Goal: Task Accomplishment & Management: Complete application form

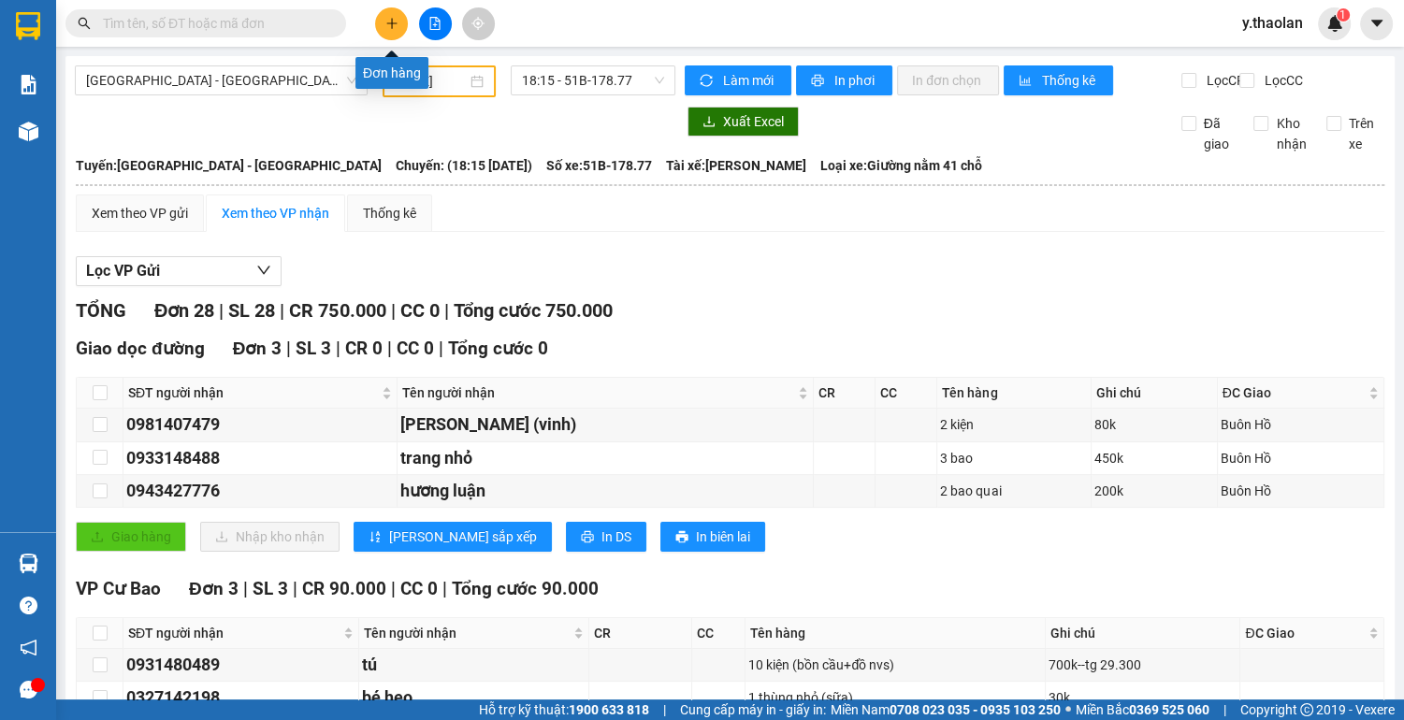
click at [397, 26] on button at bounding box center [391, 23] width 33 height 33
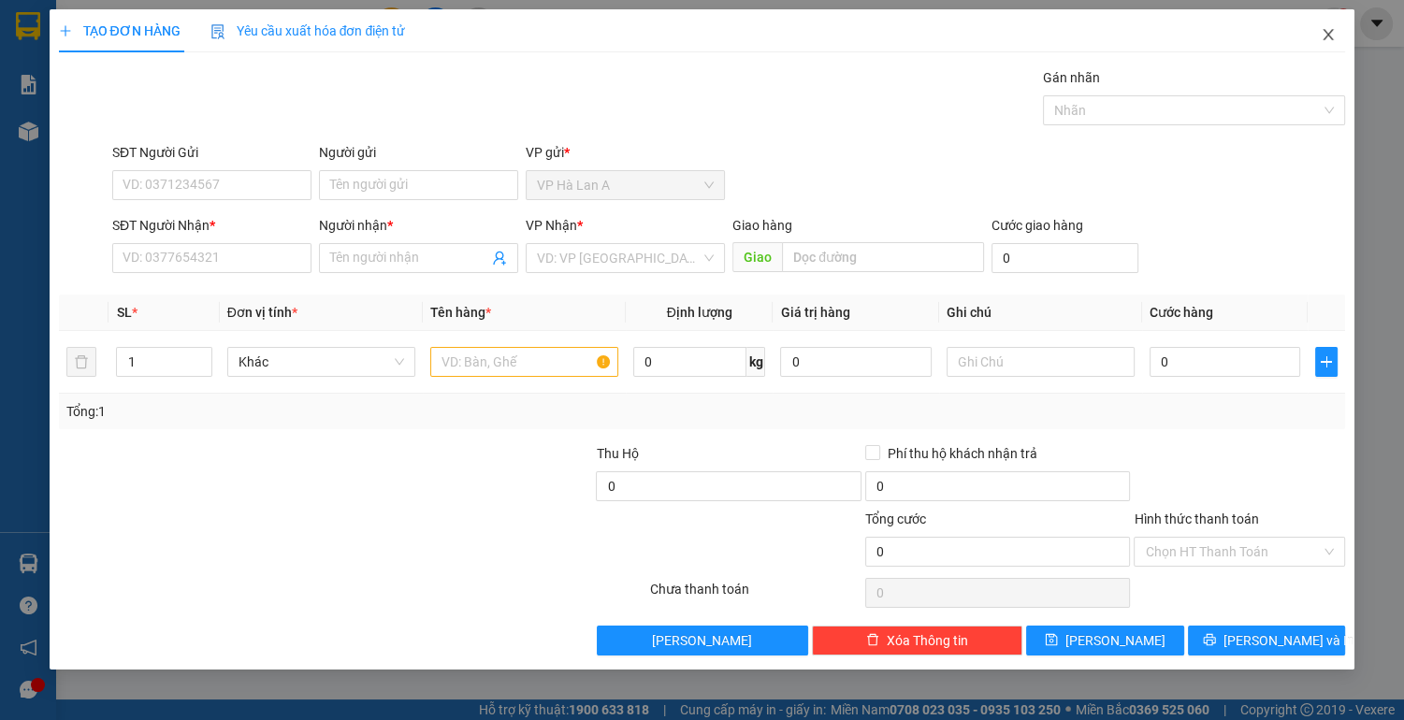
click at [1324, 31] on icon "close" at bounding box center [1328, 34] width 10 height 11
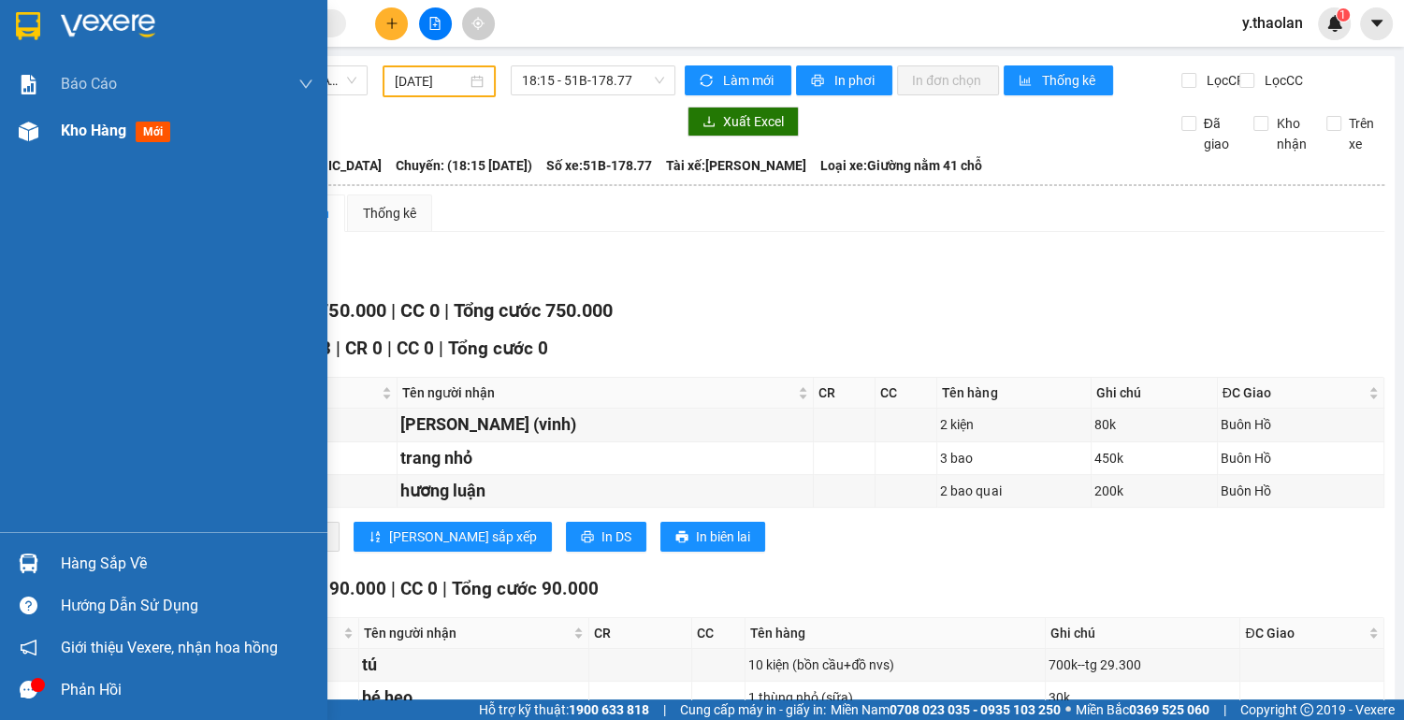
click at [92, 127] on span "Kho hàng" at bounding box center [93, 131] width 65 height 18
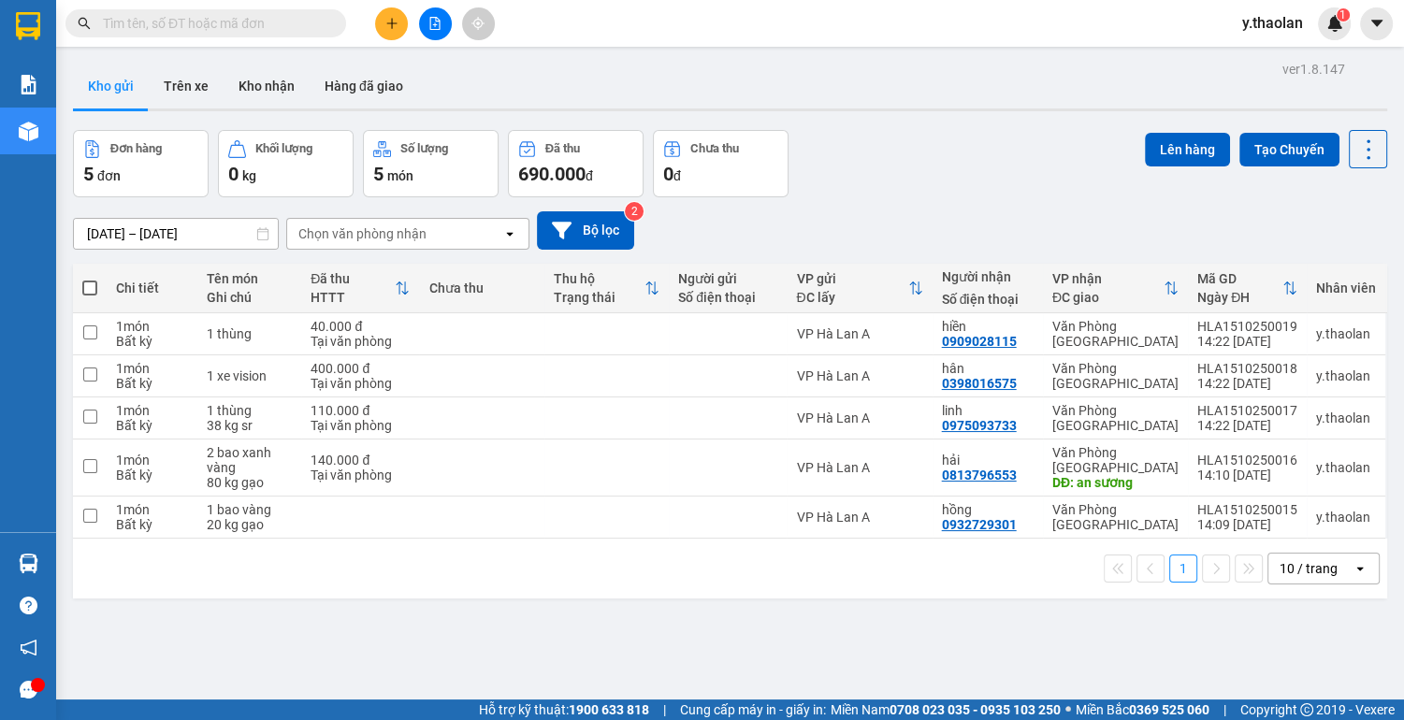
click at [1279, 574] on div "10 / trang" at bounding box center [1308, 568] width 58 height 19
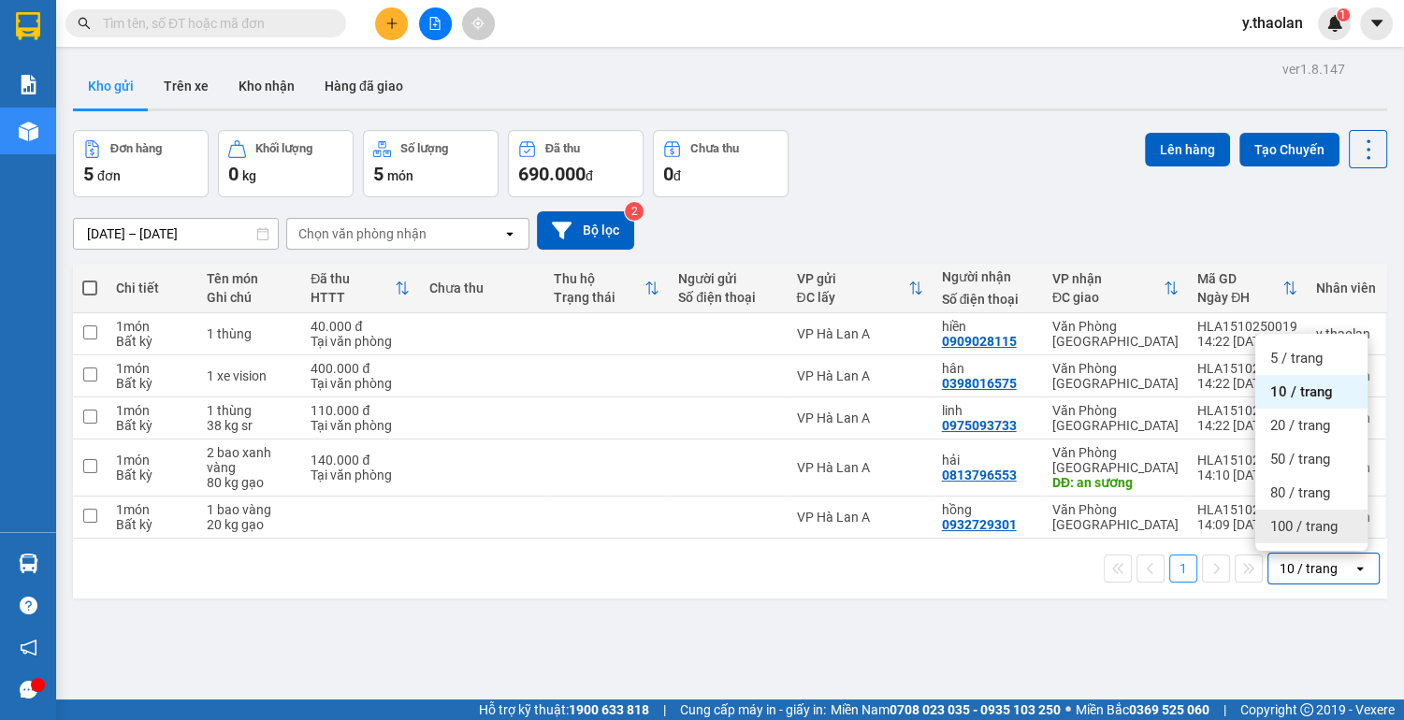
click at [1304, 530] on span "100 / trang" at bounding box center [1303, 526] width 67 height 19
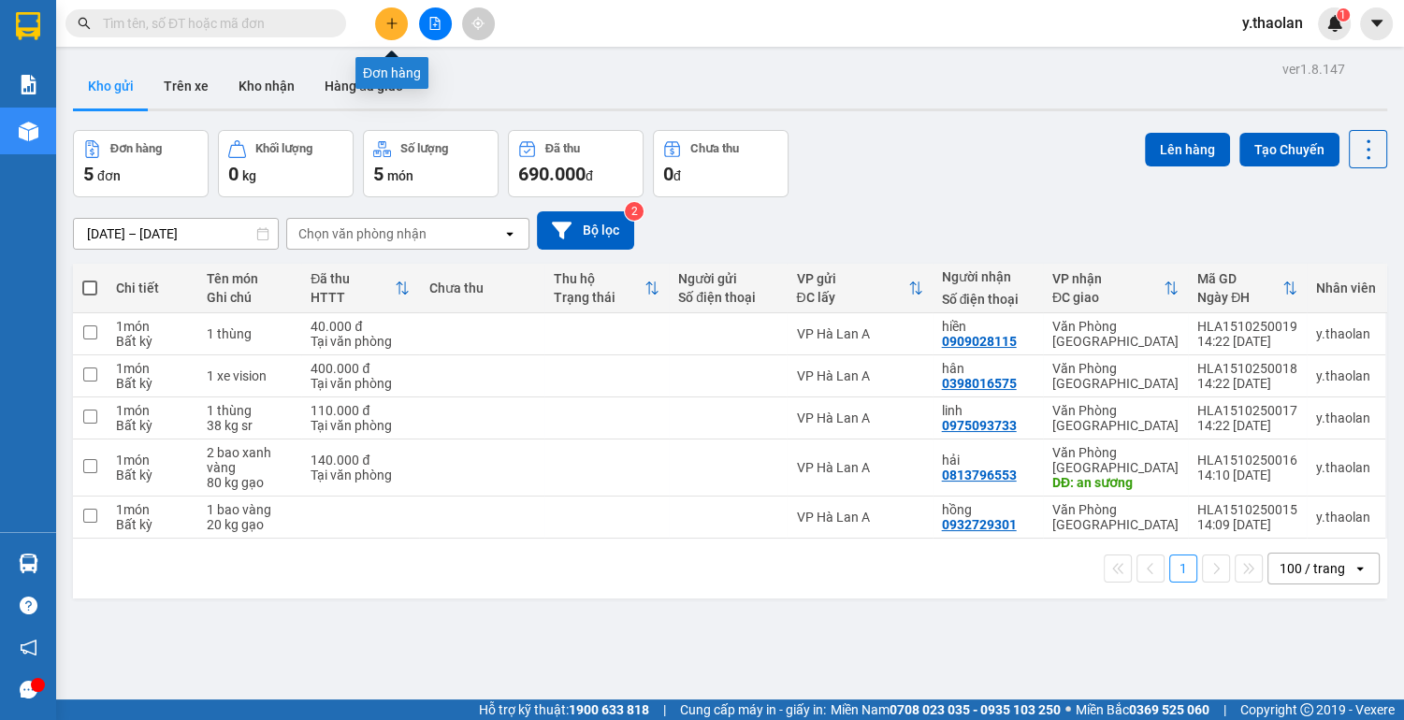
click at [396, 30] on button at bounding box center [391, 23] width 33 height 33
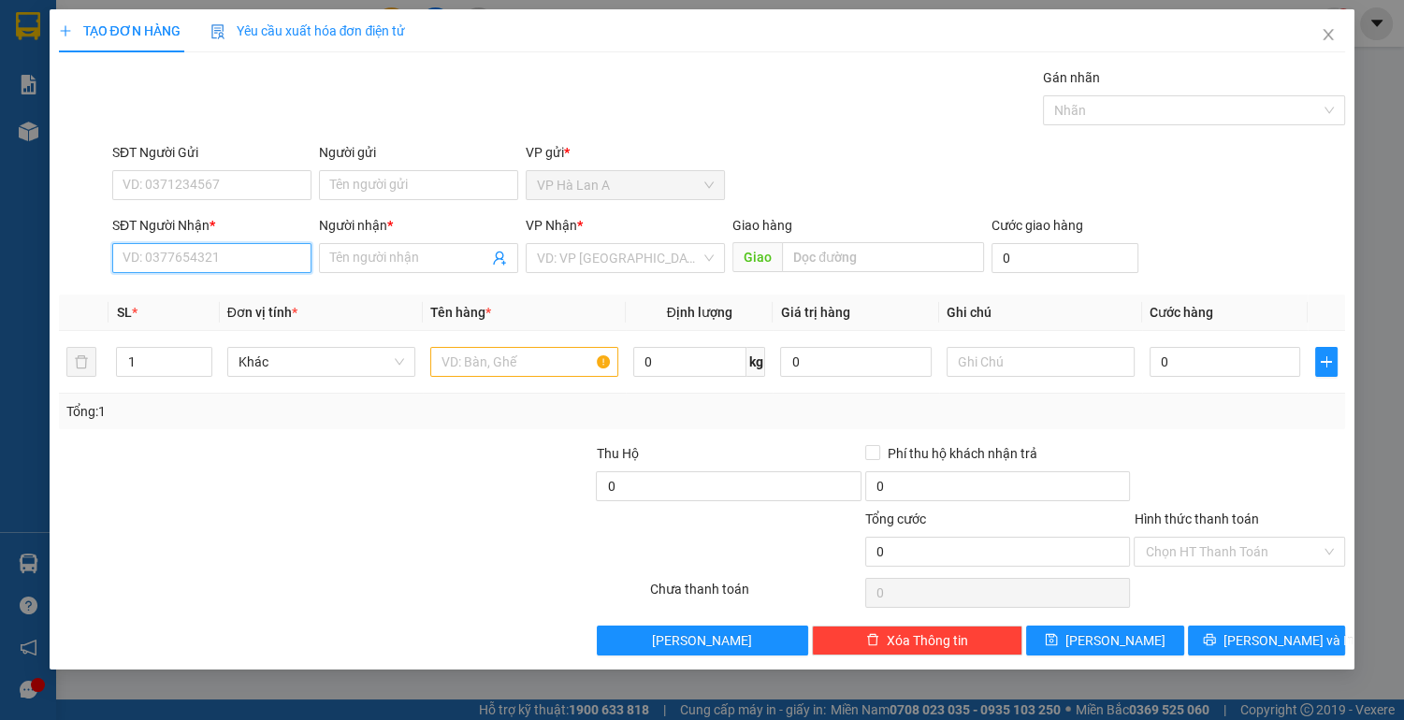
click at [247, 251] on input "SĐT Người Nhận *" at bounding box center [211, 258] width 199 height 30
click at [256, 307] on div "0965237048 - dương" at bounding box center [211, 295] width 199 height 30
type input "0965237048"
type input "dương"
type input "0965237048"
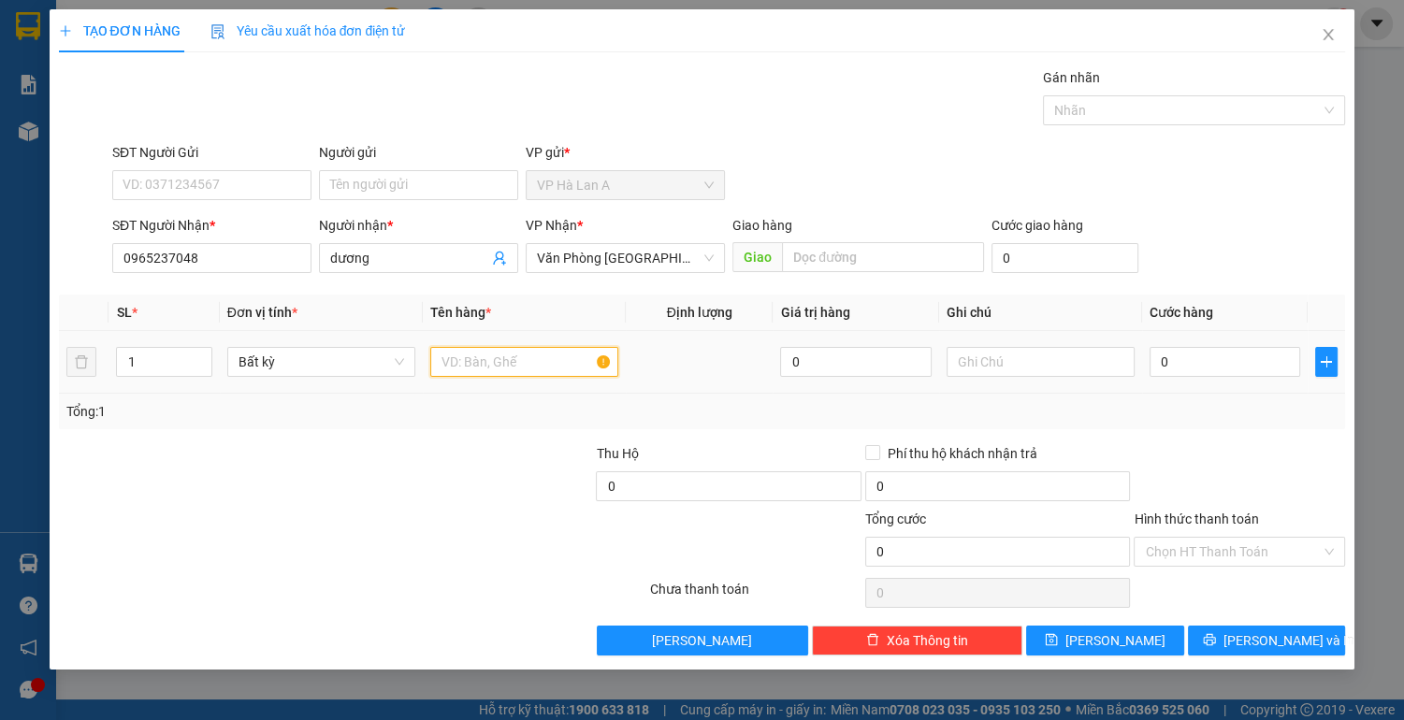
click at [522, 359] on input "text" at bounding box center [524, 362] width 188 height 30
type input "1 bao"
click at [1235, 360] on input "0" at bounding box center [1224, 362] width 151 height 30
type input "1"
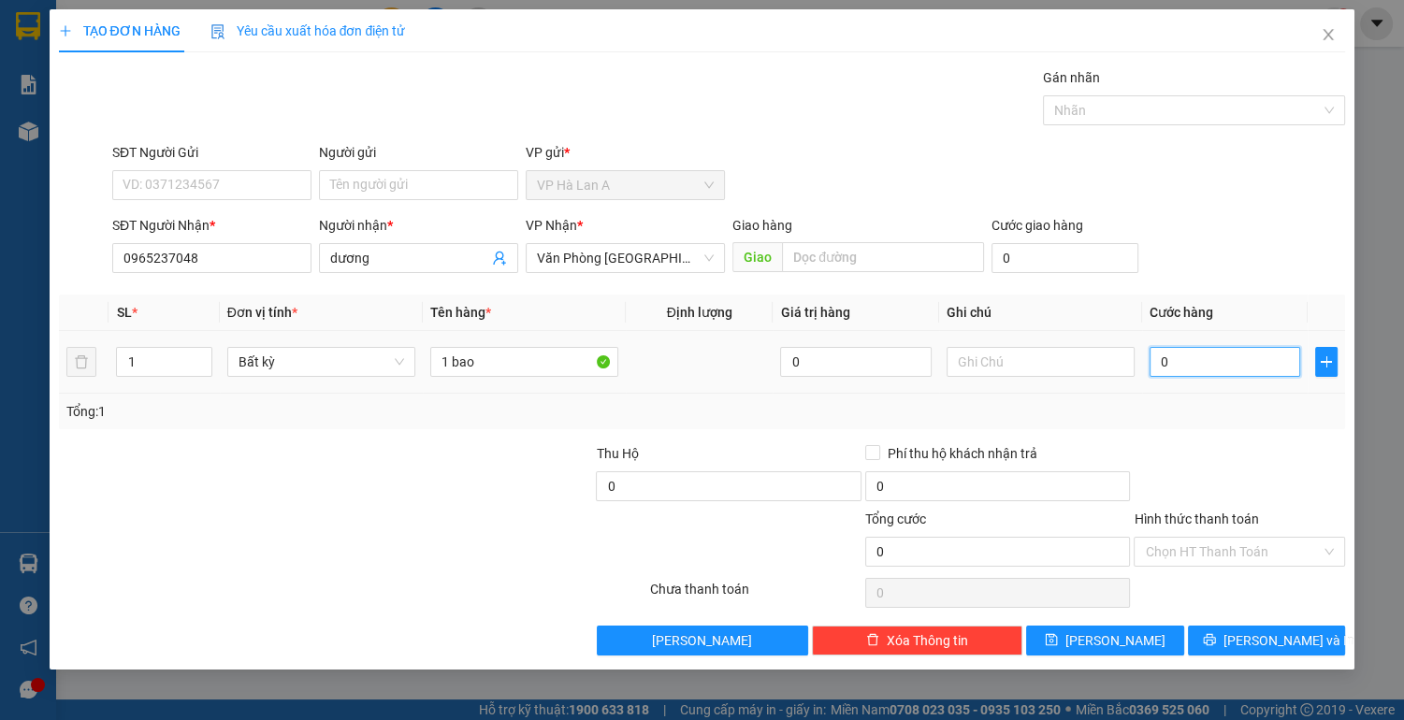
type input "1"
type input "10"
type input "100"
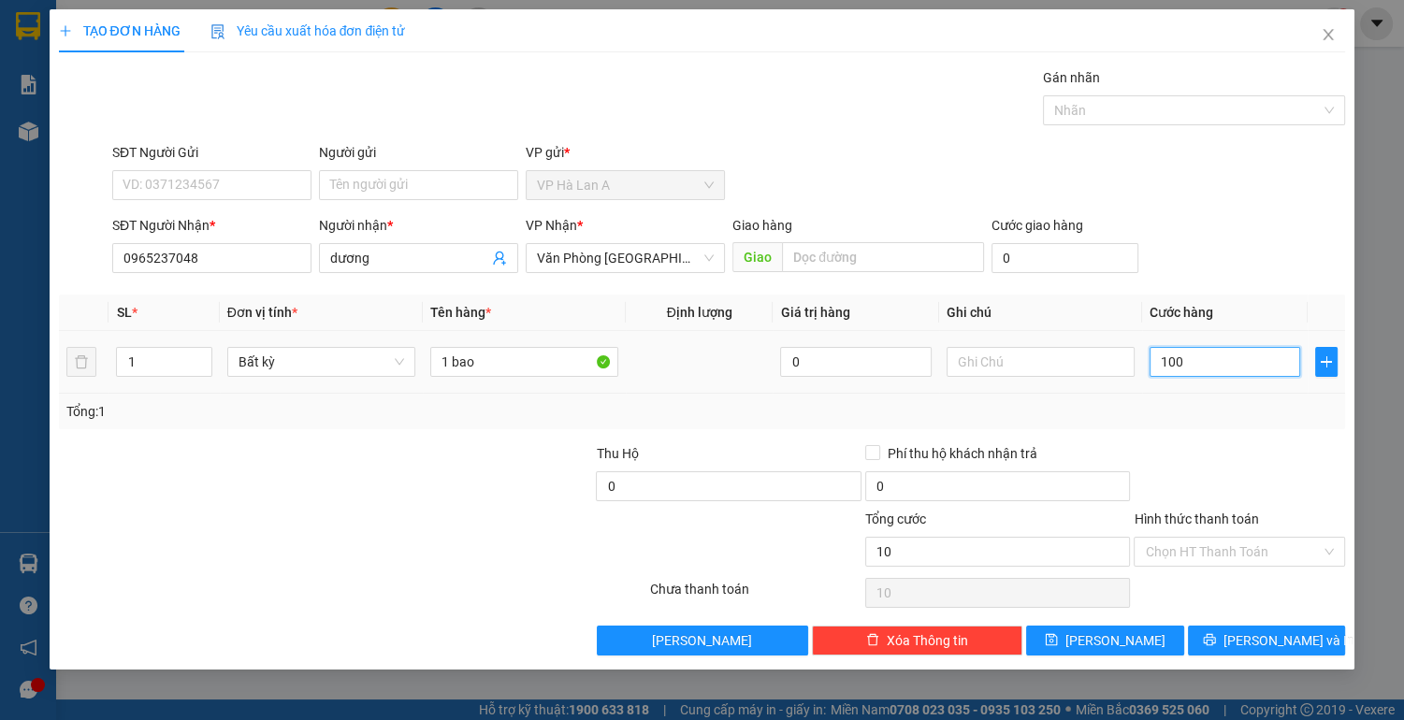
type input "100"
type input "100.000"
click at [1204, 550] on input "Hình thức thanh toán" at bounding box center [1233, 552] width 176 height 28
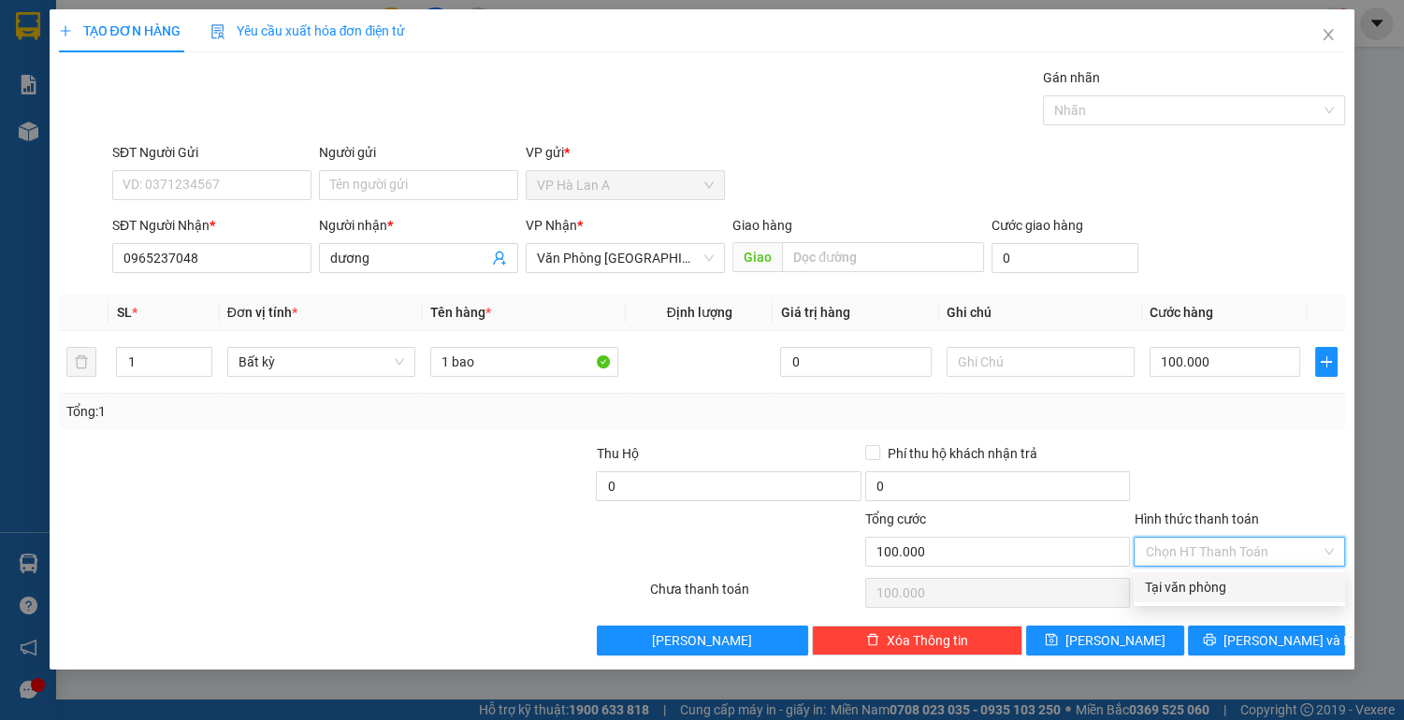
click at [1182, 580] on div "Tại văn phòng" at bounding box center [1239, 587] width 189 height 21
type input "0"
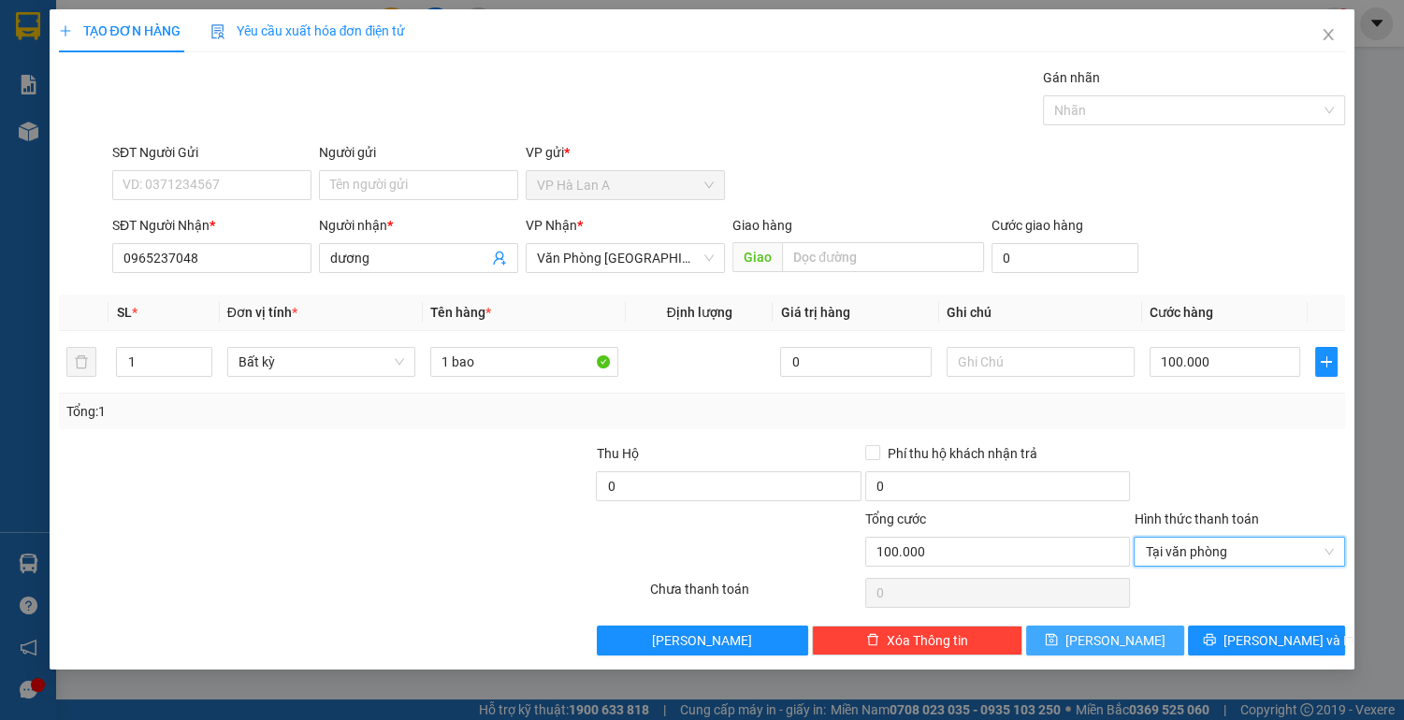
drag, startPoint x: 1146, startPoint y: 643, endPoint x: 1125, endPoint y: 640, distance: 20.9
click at [1145, 642] on button "[PERSON_NAME]" at bounding box center [1104, 641] width 157 height 30
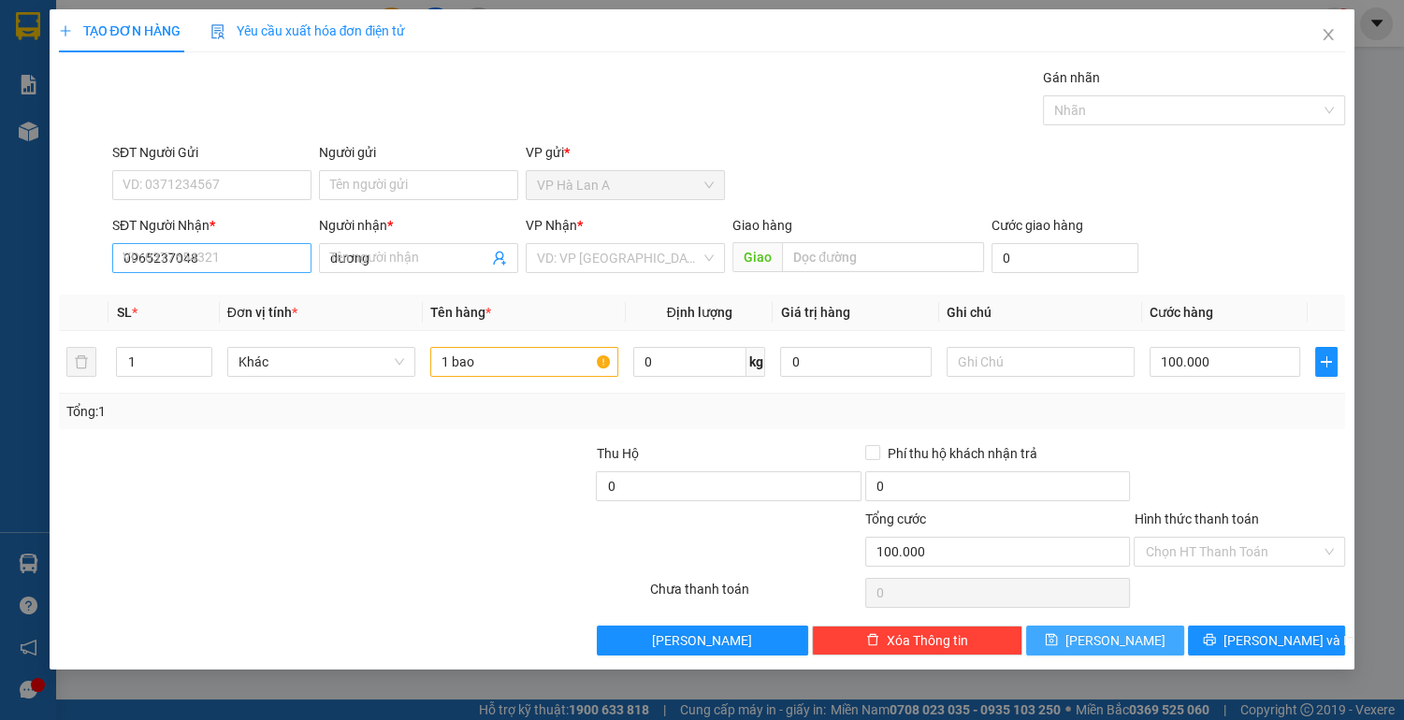
type input "0"
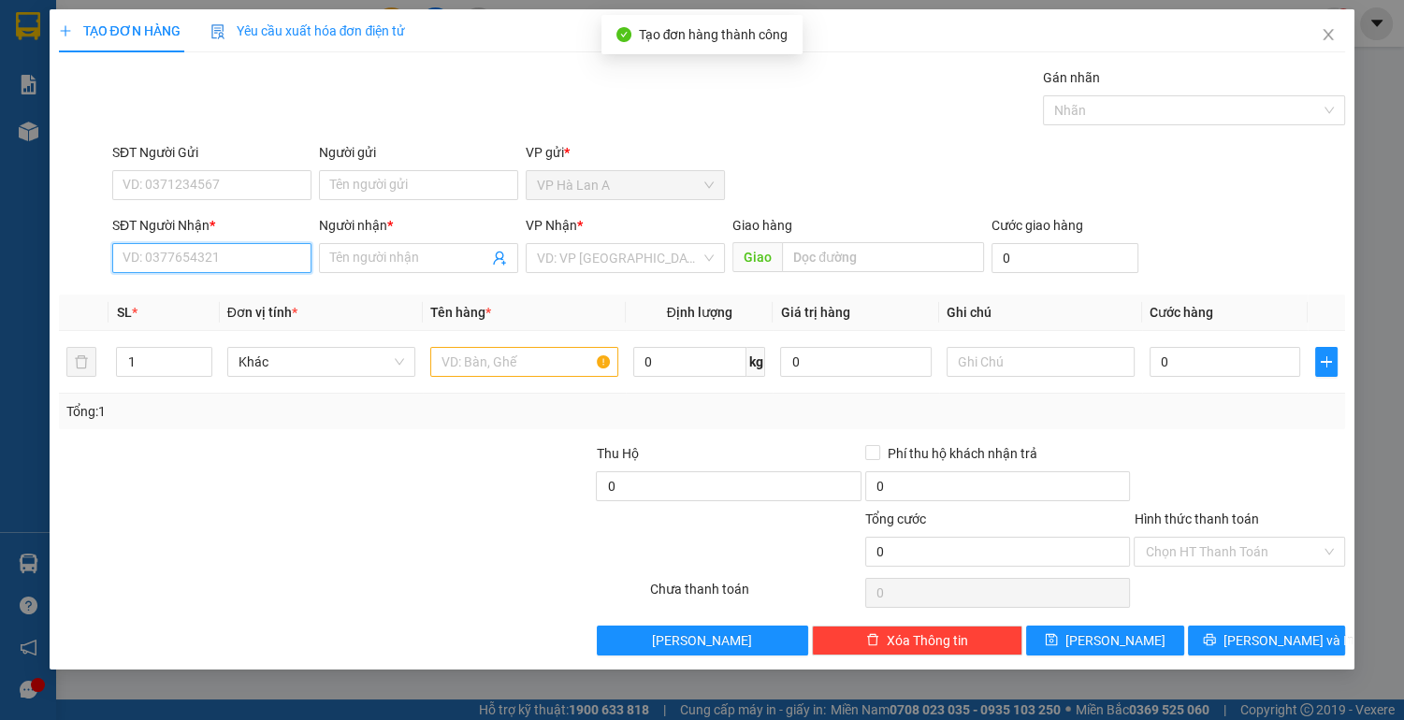
click at [251, 261] on input "SĐT Người Nhận *" at bounding box center [211, 258] width 199 height 30
click at [238, 299] on div "0972664614 - linh" at bounding box center [211, 294] width 177 height 21
type input "0972664614"
type input "linh"
type input "cx47"
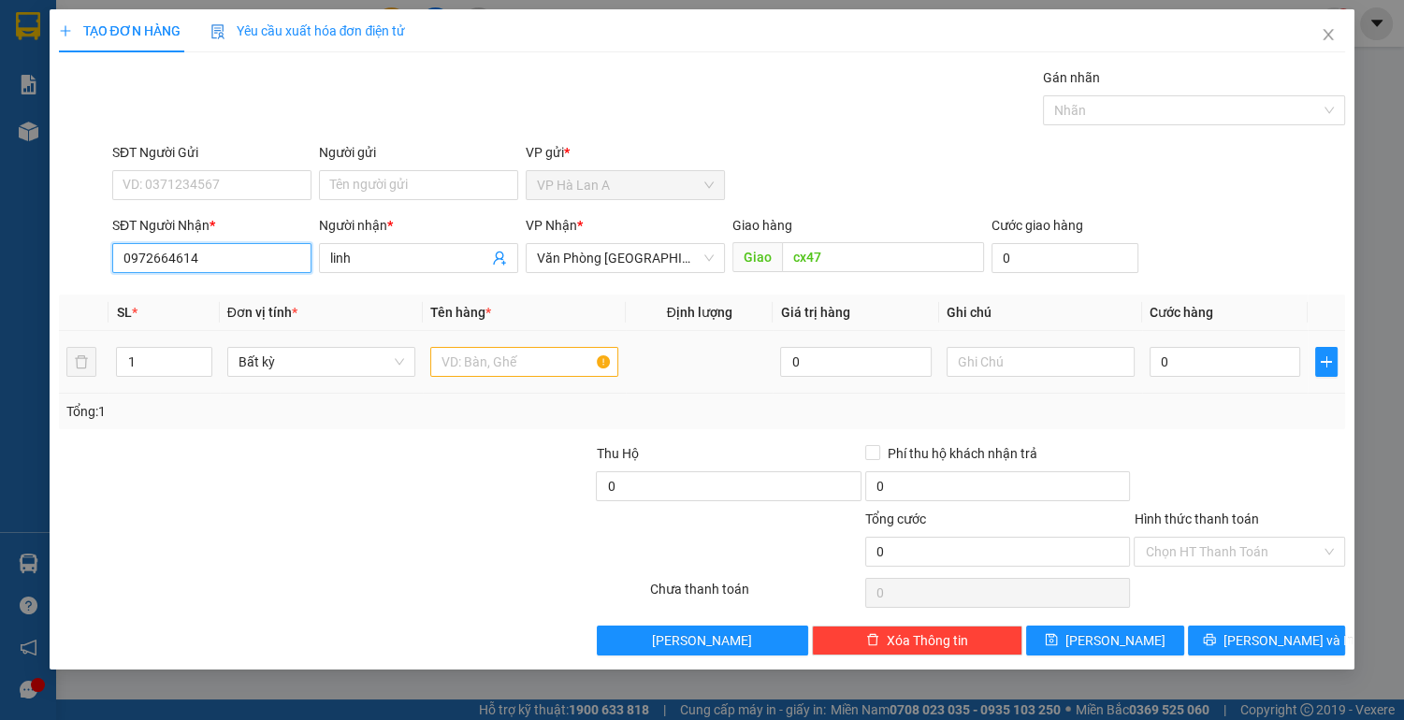
type input "0972664614"
click at [490, 362] on input "text" at bounding box center [524, 362] width 188 height 30
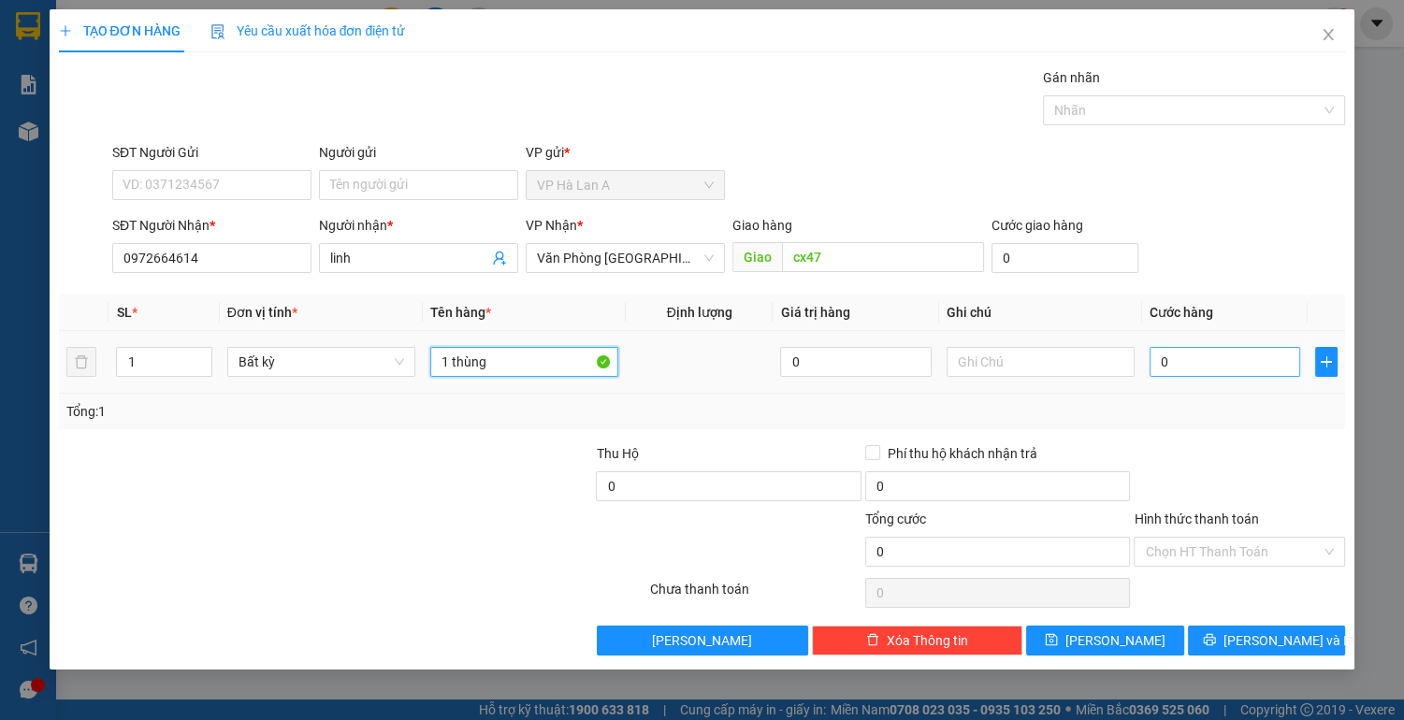
type input "1 thùng"
click at [1181, 362] on input "0" at bounding box center [1224, 362] width 151 height 30
type input "1"
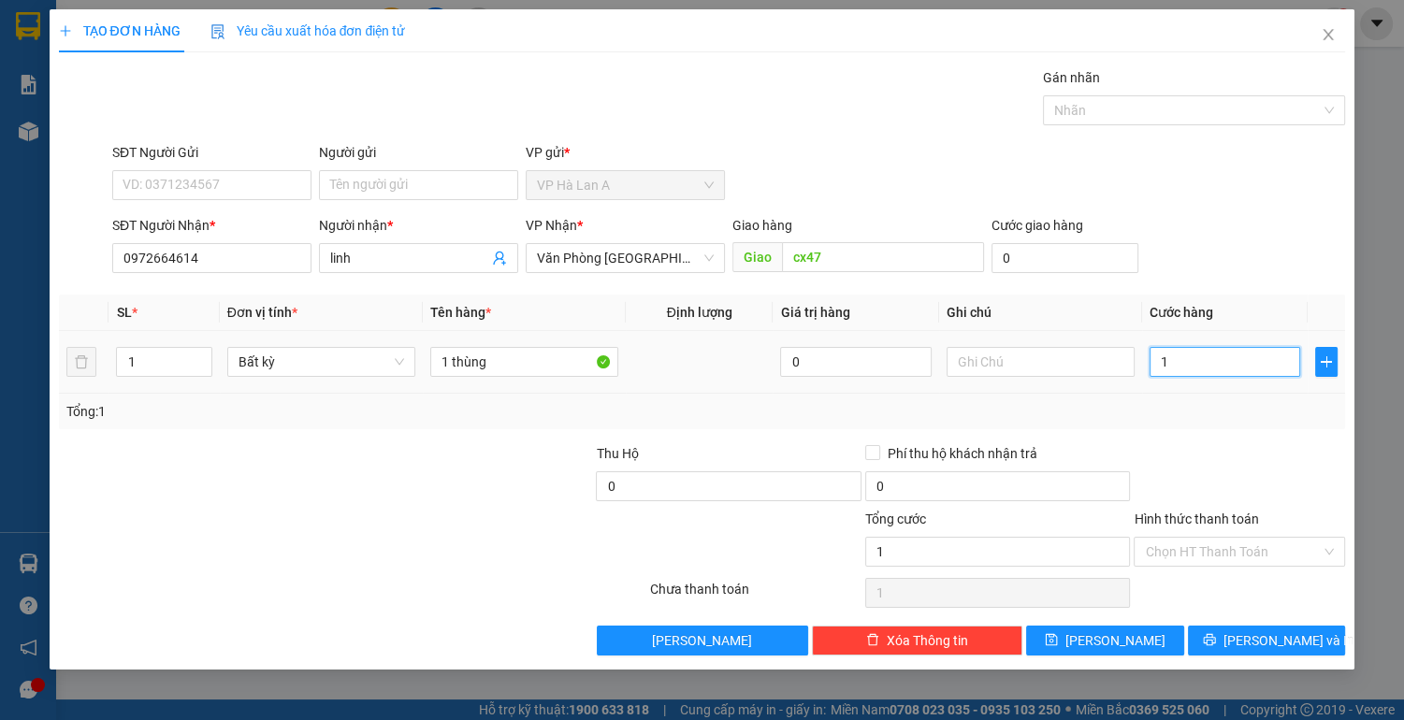
type input "10"
type input "100"
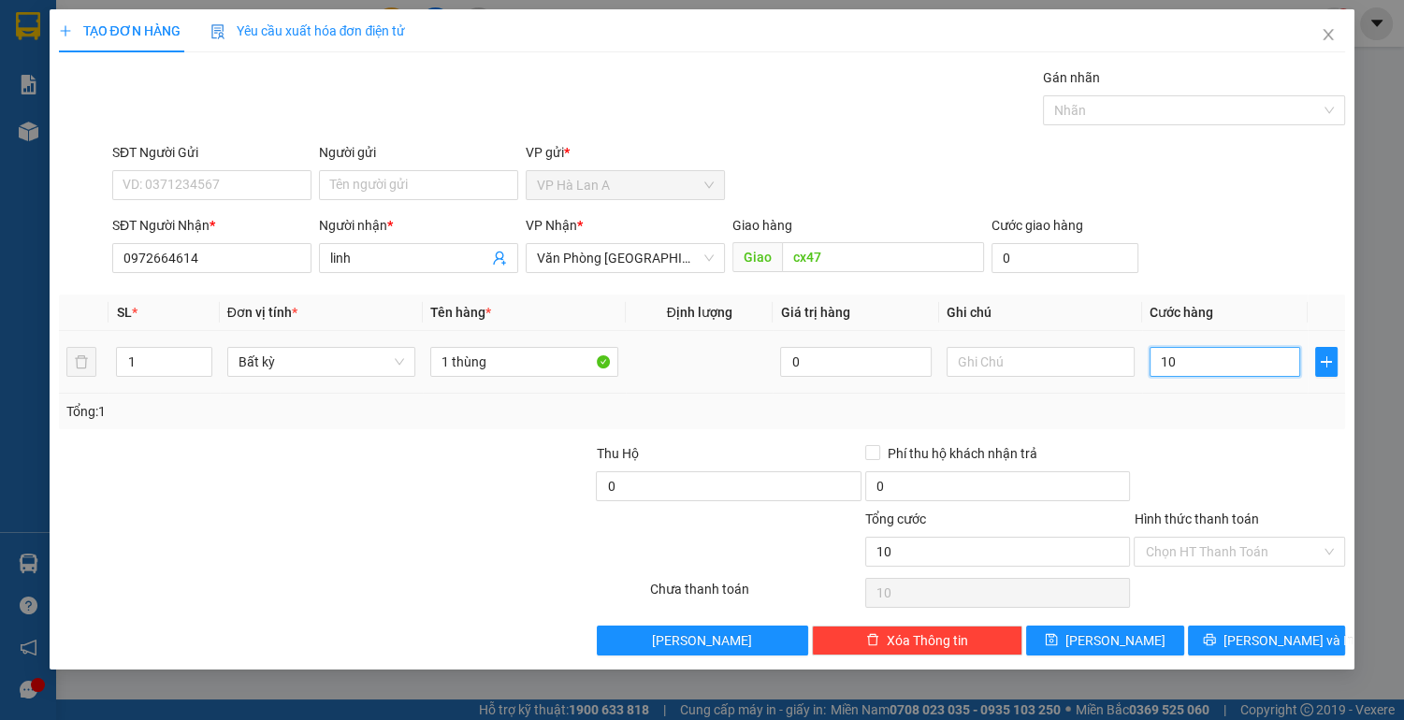
type input "100"
type input "100.000"
click at [1213, 546] on input "Hình thức thanh toán" at bounding box center [1233, 552] width 176 height 28
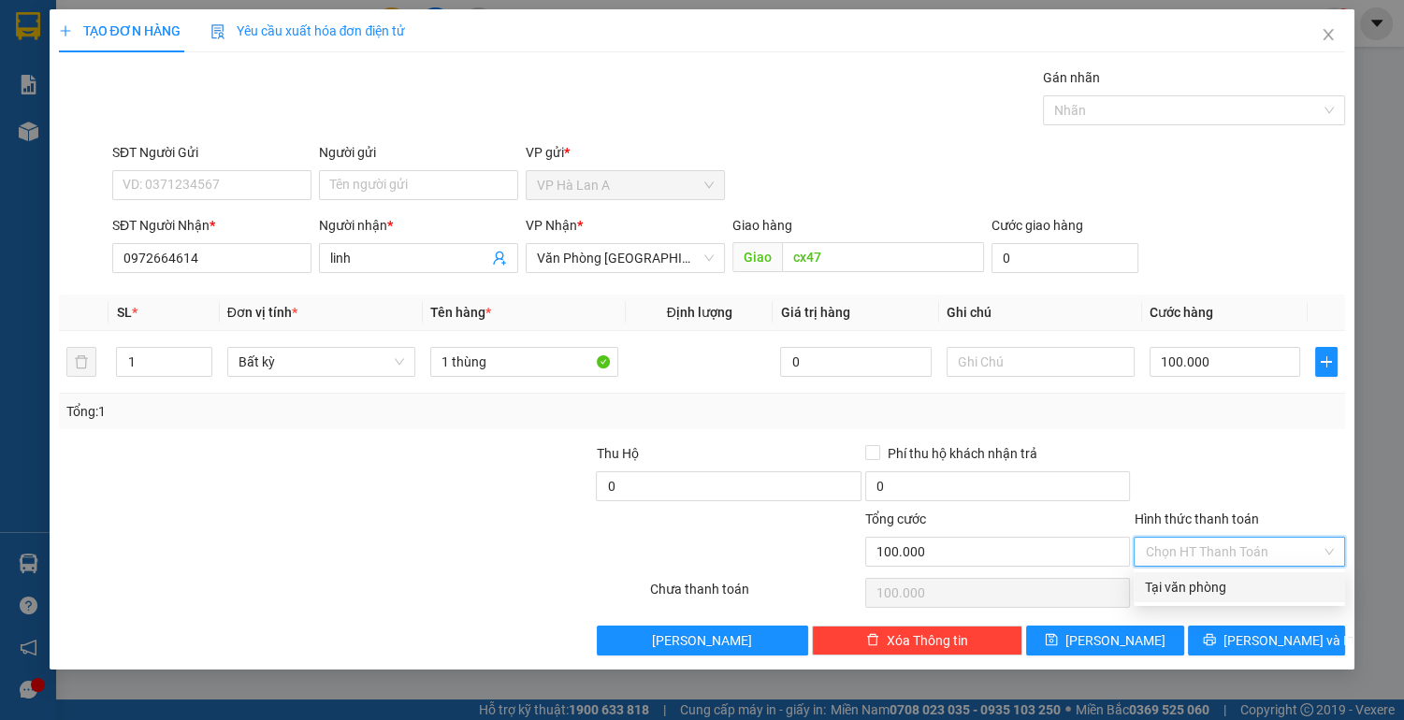
click at [1197, 591] on div "Tại văn phòng" at bounding box center [1239, 587] width 189 height 21
type input "0"
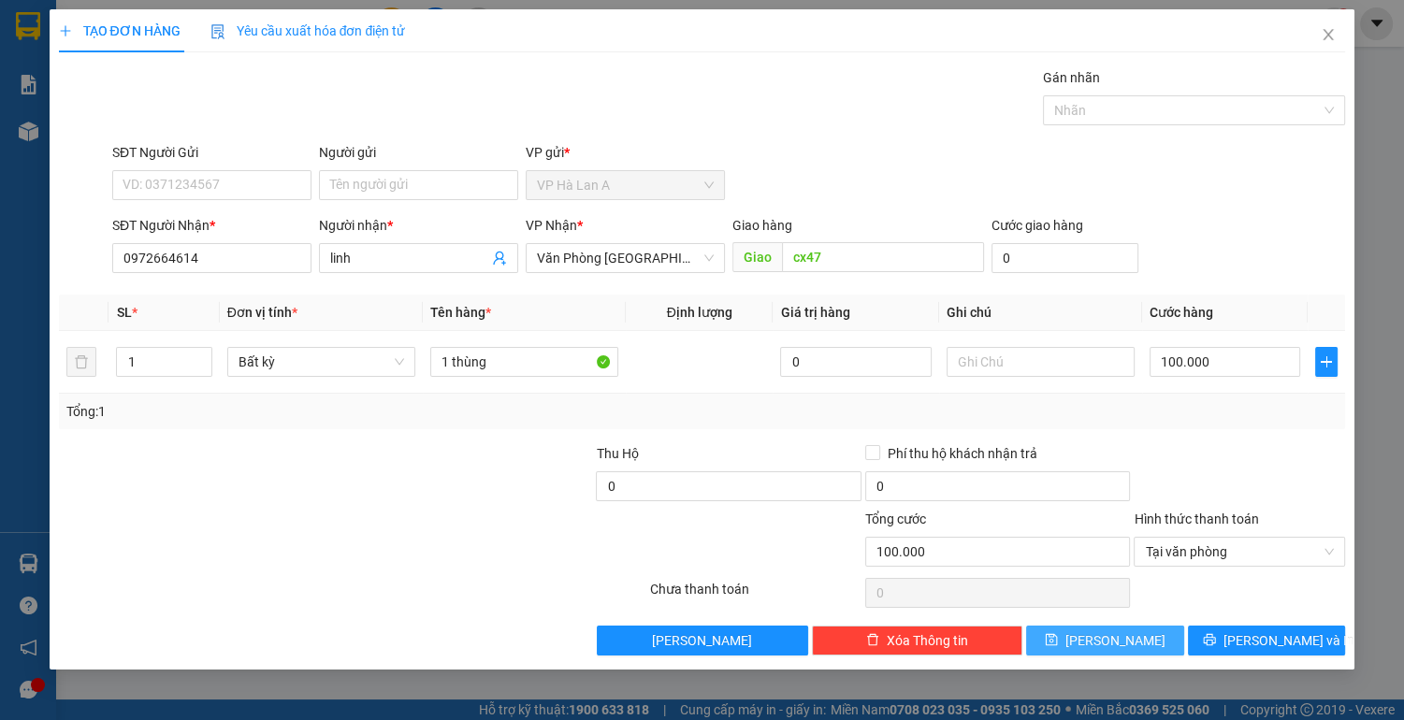
click at [1122, 643] on span "[PERSON_NAME]" at bounding box center [1115, 640] width 100 height 21
type input "0"
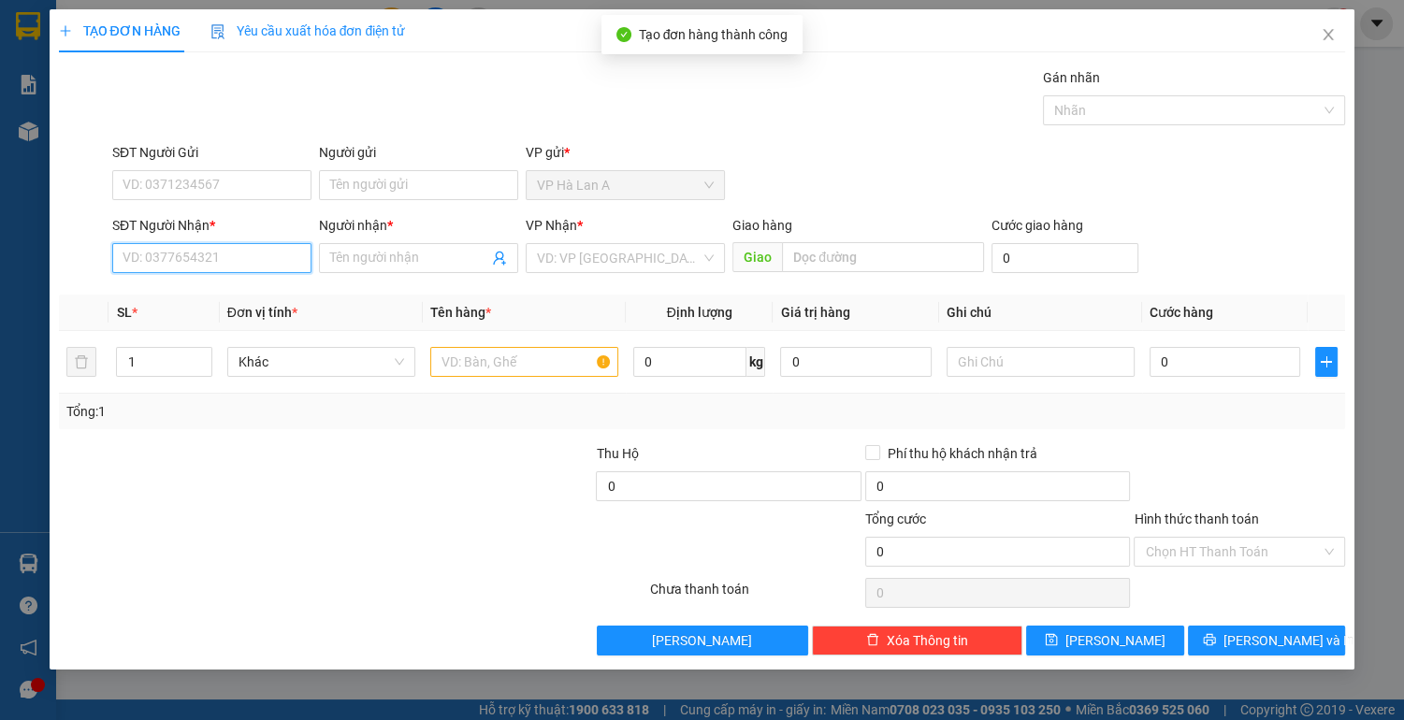
click at [231, 261] on input "SĐT Người Nhận *" at bounding box center [211, 258] width 199 height 30
type input "0844332448"
click at [233, 307] on div "0844332448 - linh" at bounding box center [211, 295] width 199 height 30
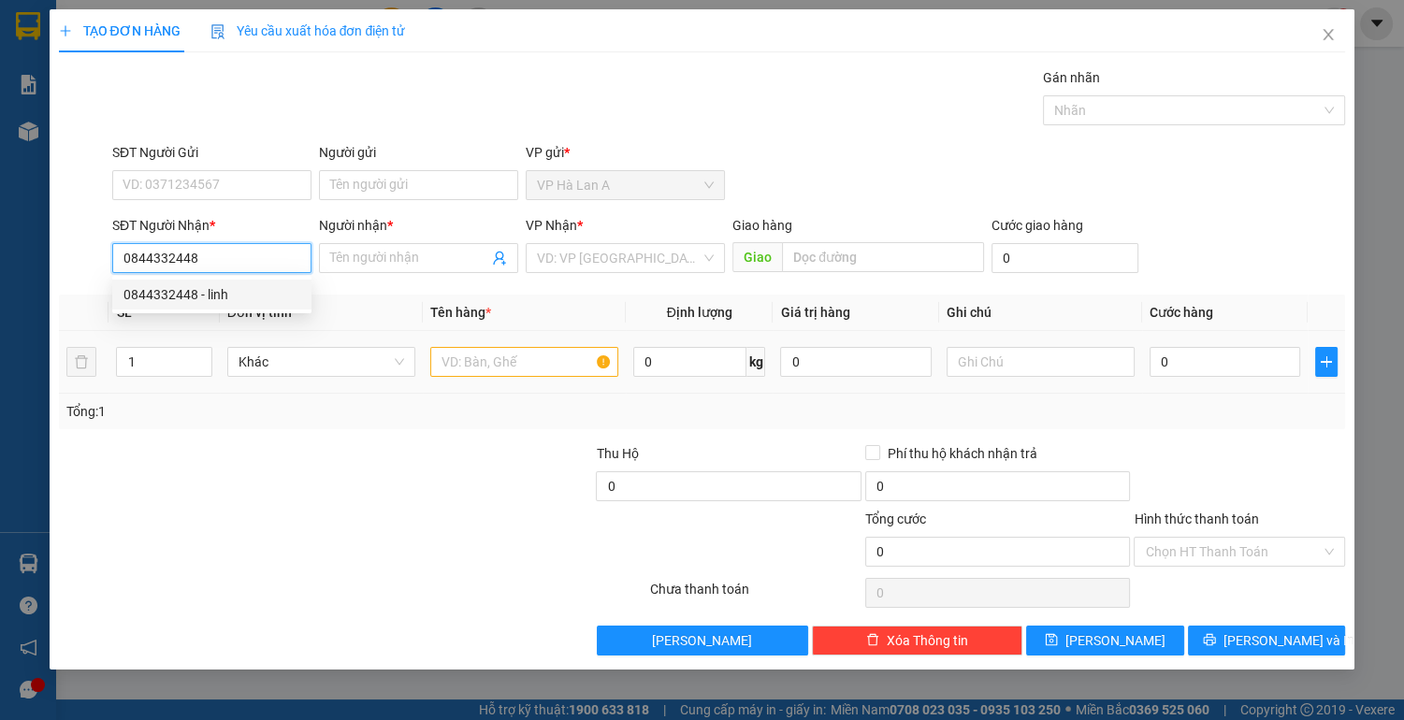
type input "linh"
type input "0844332448"
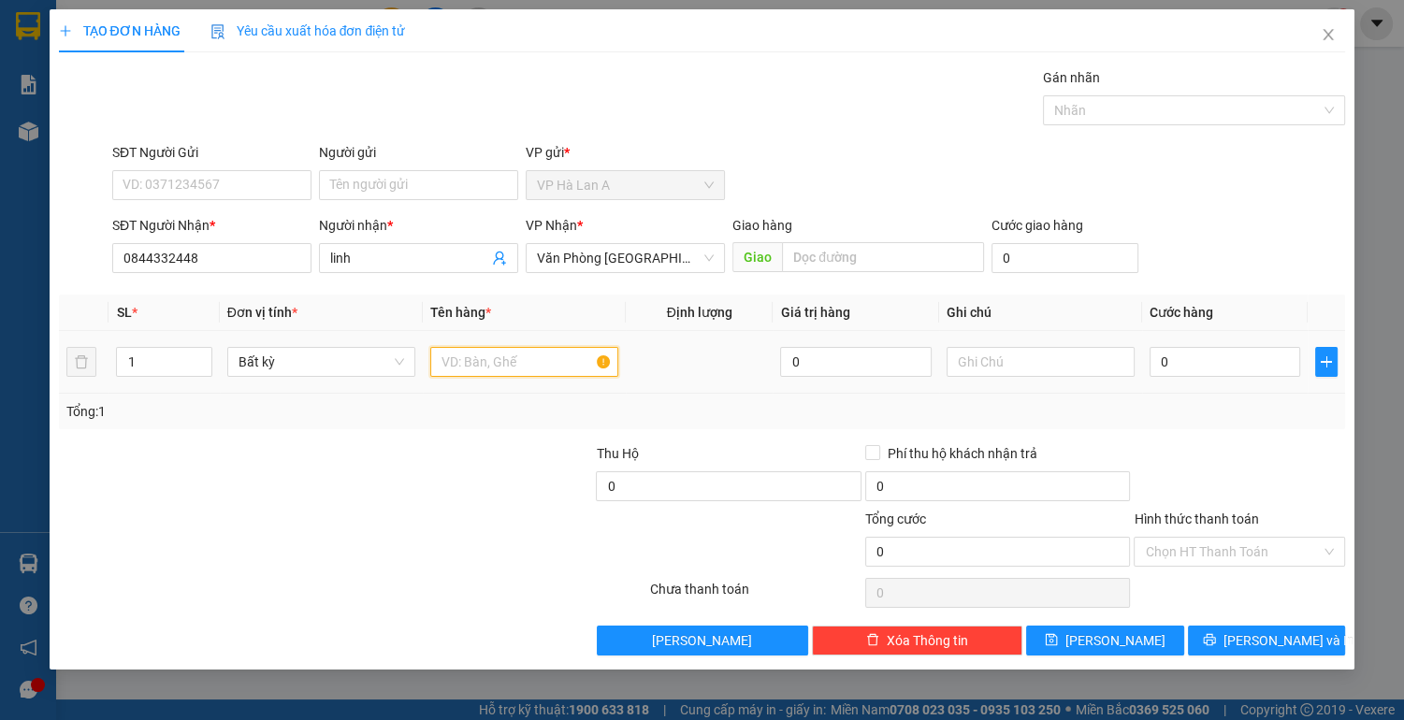
click at [461, 359] on input "text" at bounding box center [524, 362] width 188 height 30
type input "1 [PERSON_NAME]"
click at [1247, 370] on input "0" at bounding box center [1224, 362] width 151 height 30
type input "7"
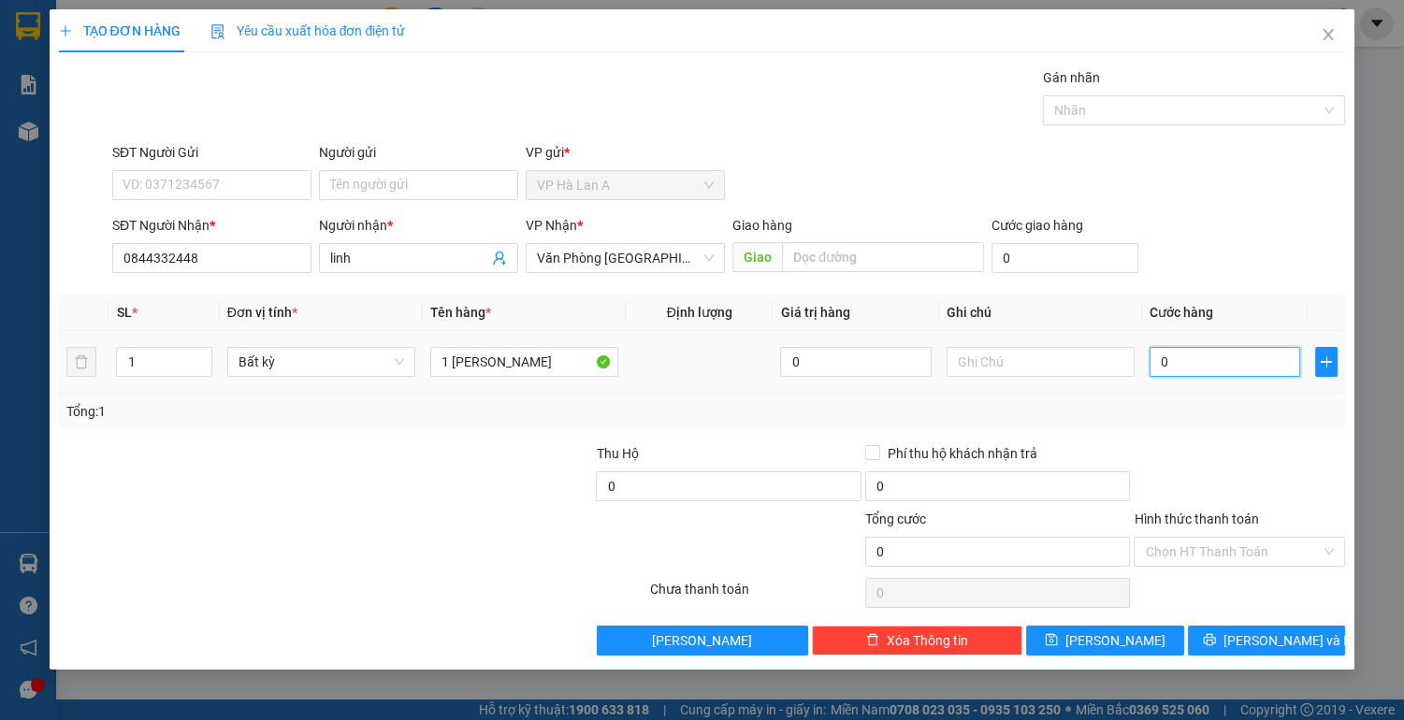
type input "7"
type input "70"
type input "70.000"
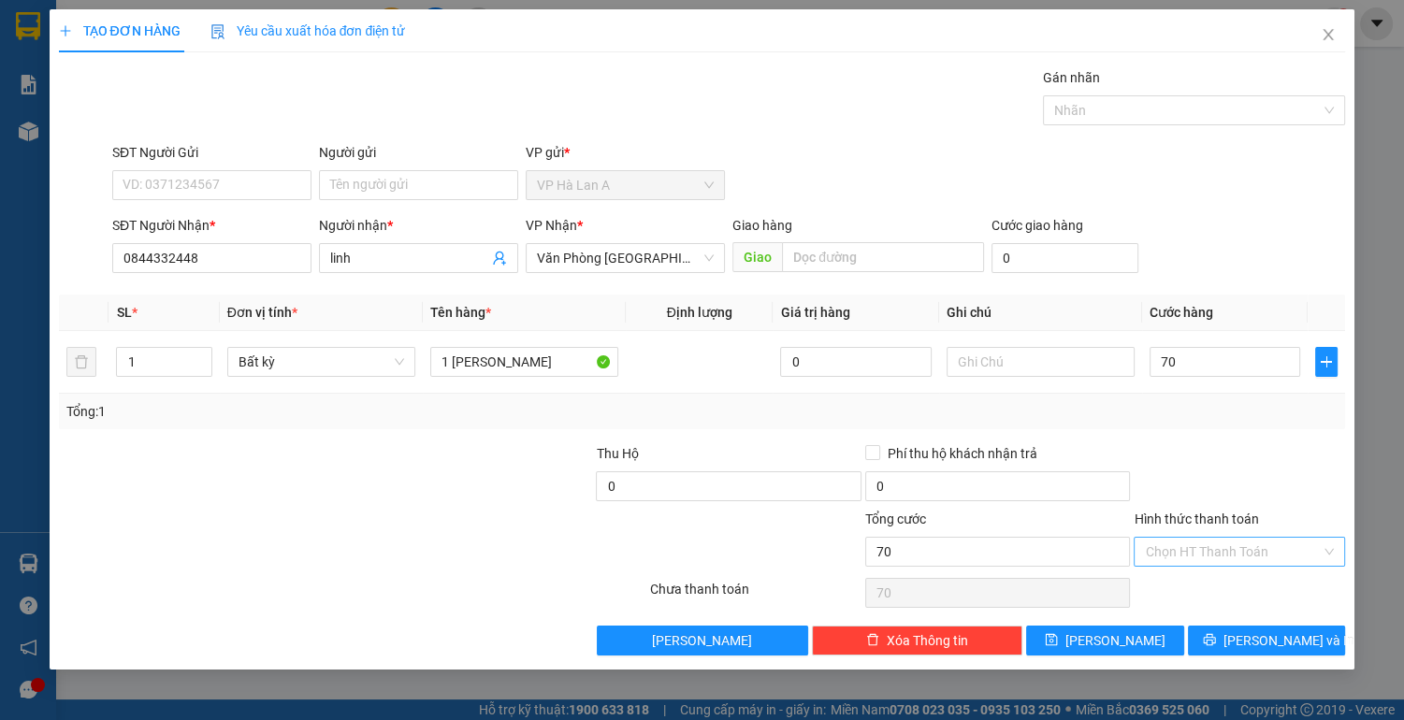
type input "70.000"
click at [1159, 548] on input "Hình thức thanh toán" at bounding box center [1233, 552] width 176 height 28
click at [1223, 583] on div "Tại văn phòng" at bounding box center [1239, 587] width 189 height 21
type input "0"
click at [1137, 637] on button "[PERSON_NAME]" at bounding box center [1104, 641] width 157 height 30
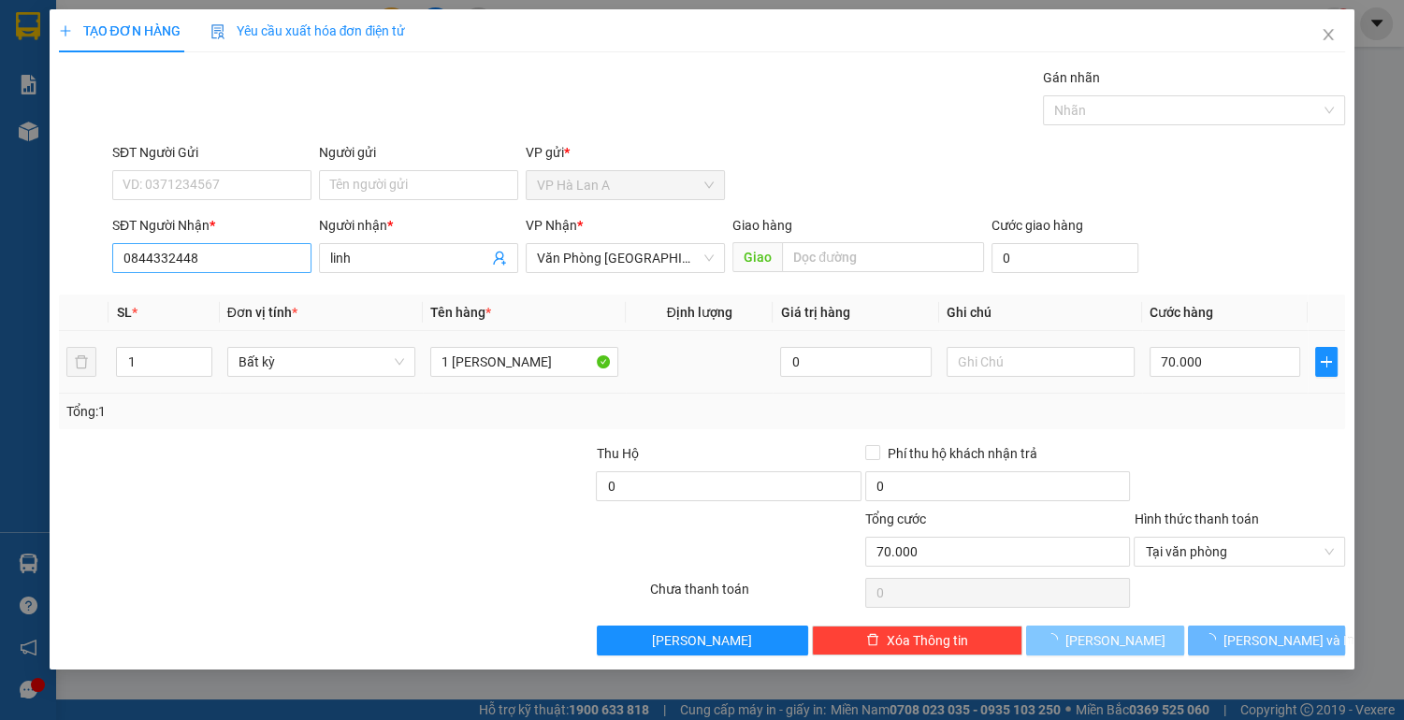
type input "0"
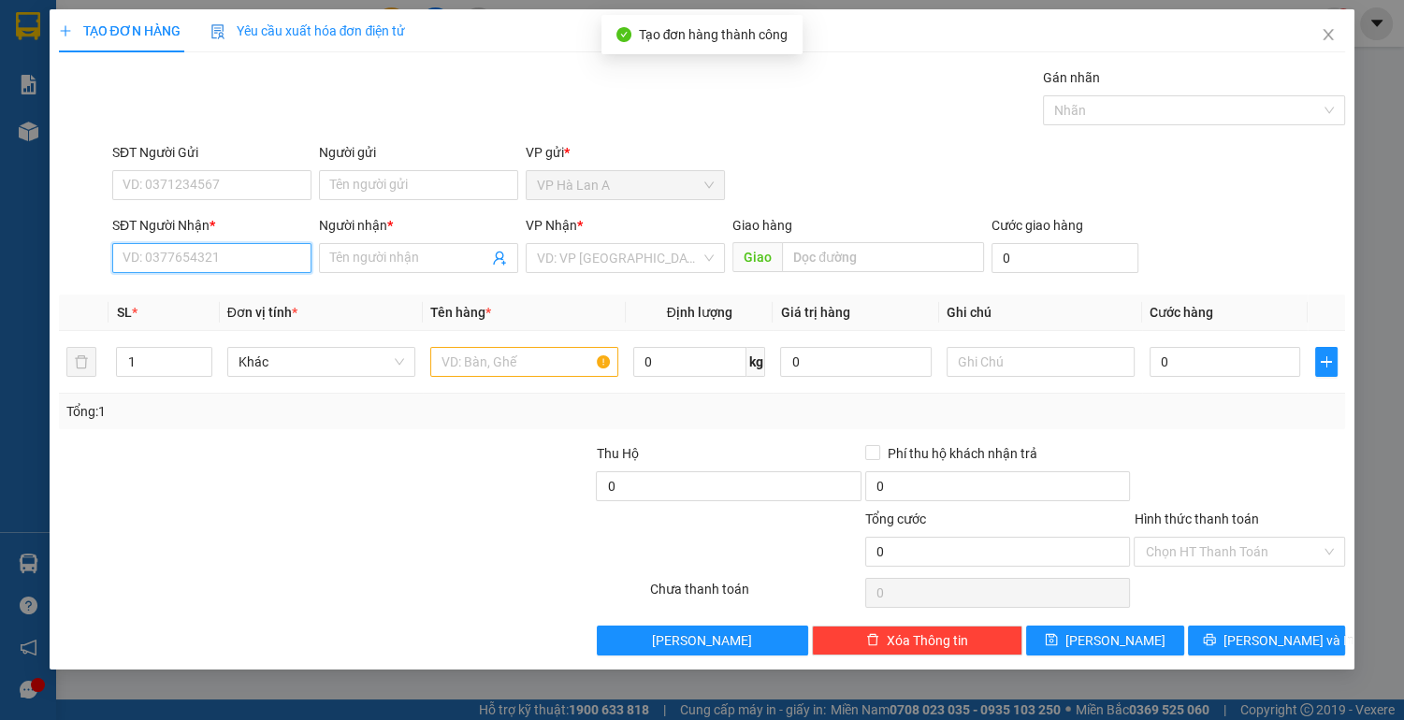
click at [264, 257] on input "SĐT Người Nhận *" at bounding box center [211, 258] width 199 height 30
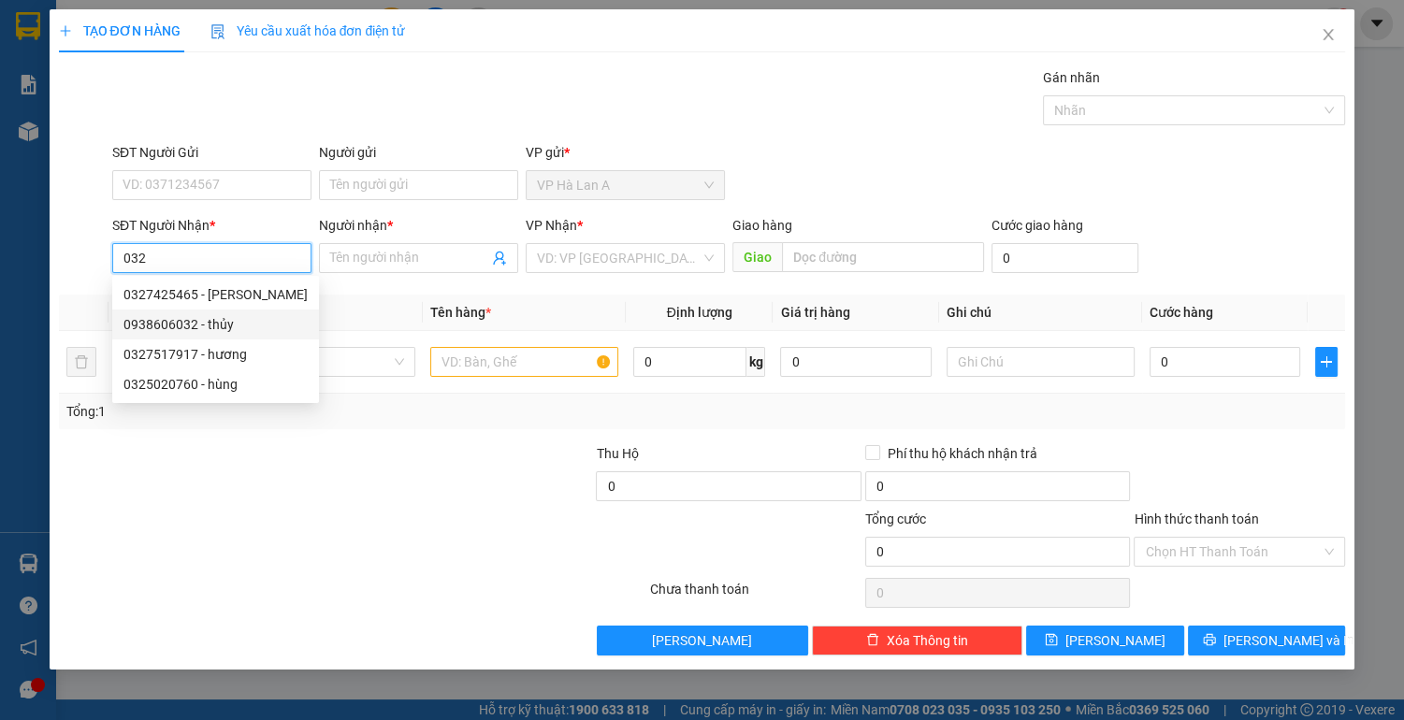
click at [209, 332] on div "0938606032 - thủy" at bounding box center [215, 324] width 184 height 21
type input "0938606032"
type input "thủy"
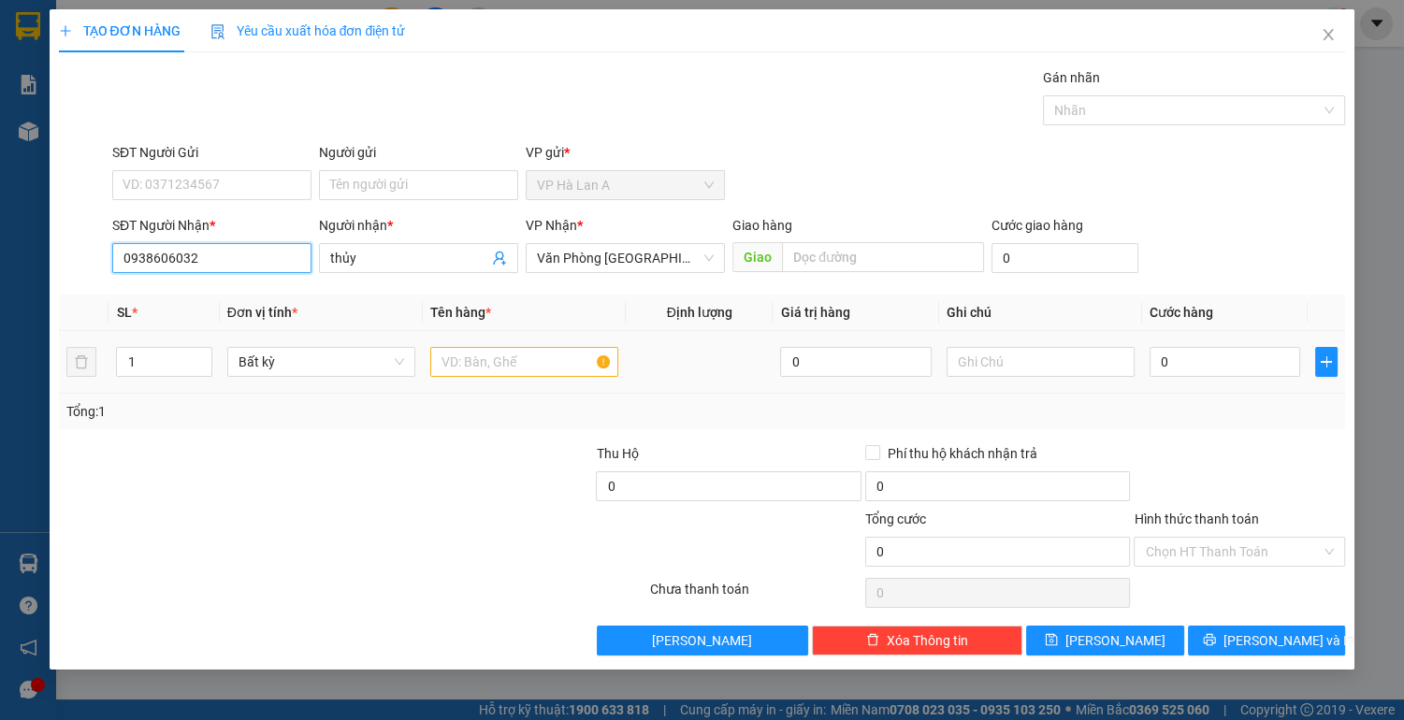
type input "0938606032"
click at [546, 363] on input "text" at bounding box center [524, 362] width 188 height 30
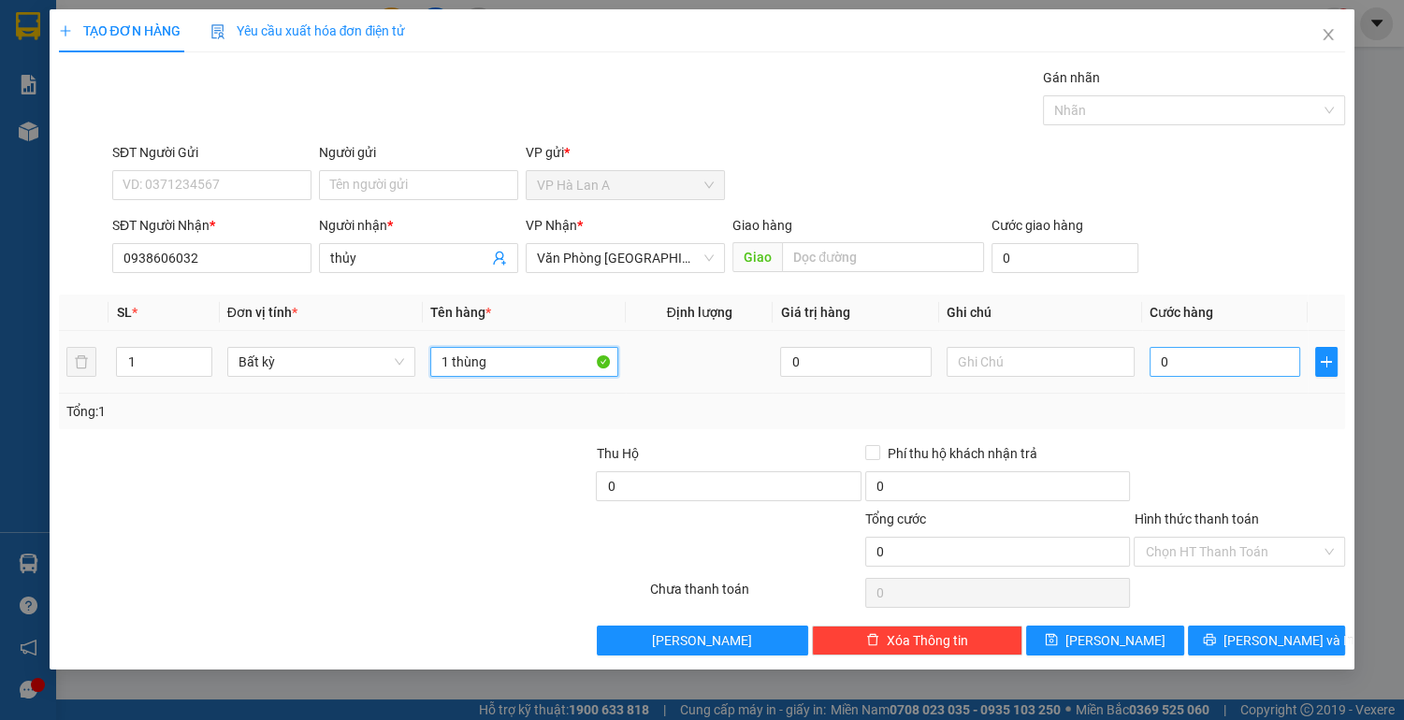
type input "1 thùng"
click at [1246, 369] on input "0" at bounding box center [1224, 362] width 151 height 30
type input "1"
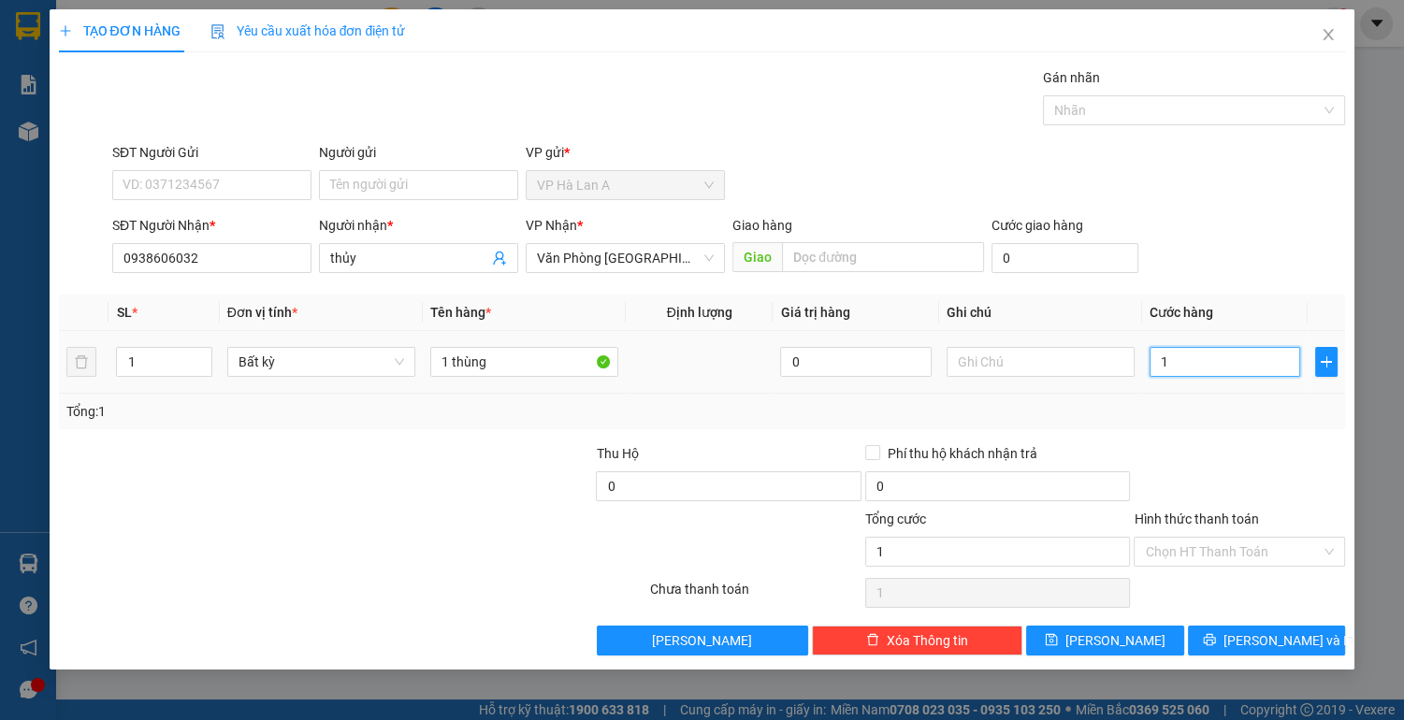
type input "10"
type input "100"
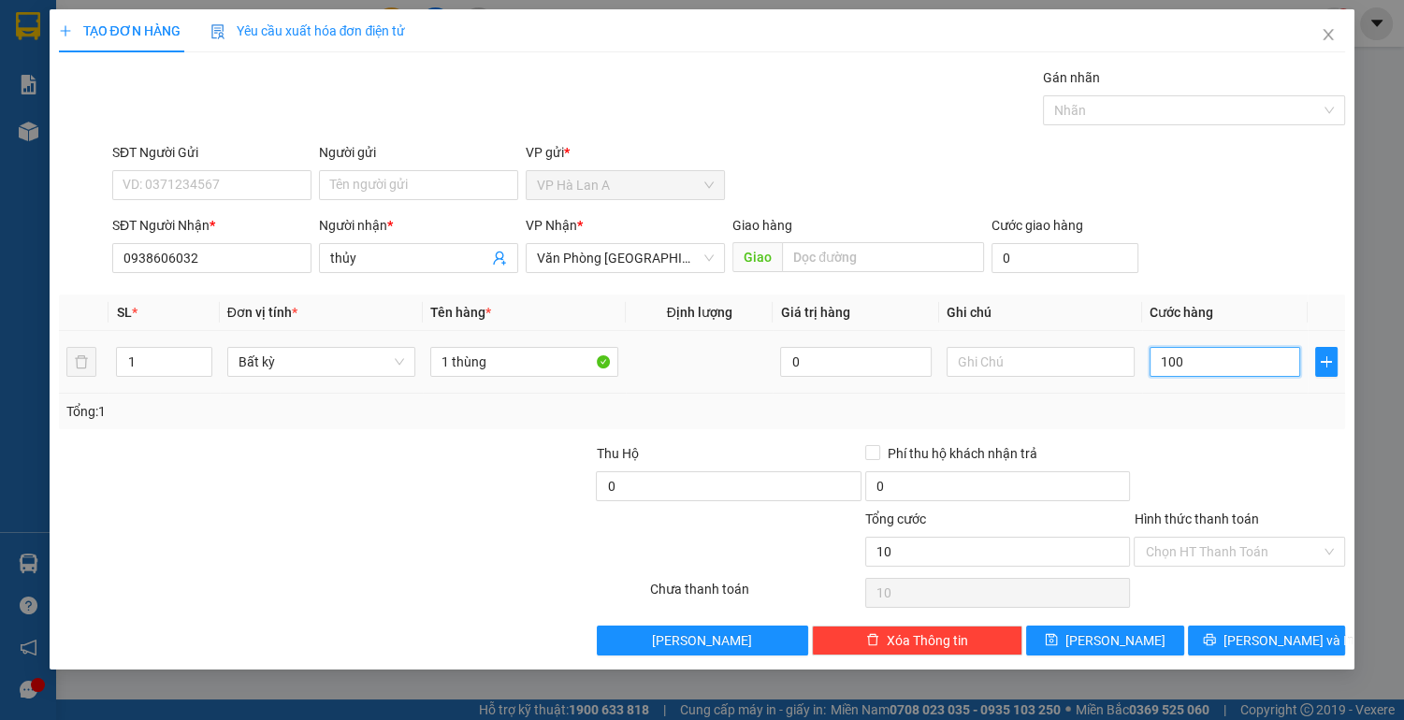
type input "100"
type input "100.000"
click at [1275, 549] on input "Hình thức thanh toán" at bounding box center [1233, 552] width 176 height 28
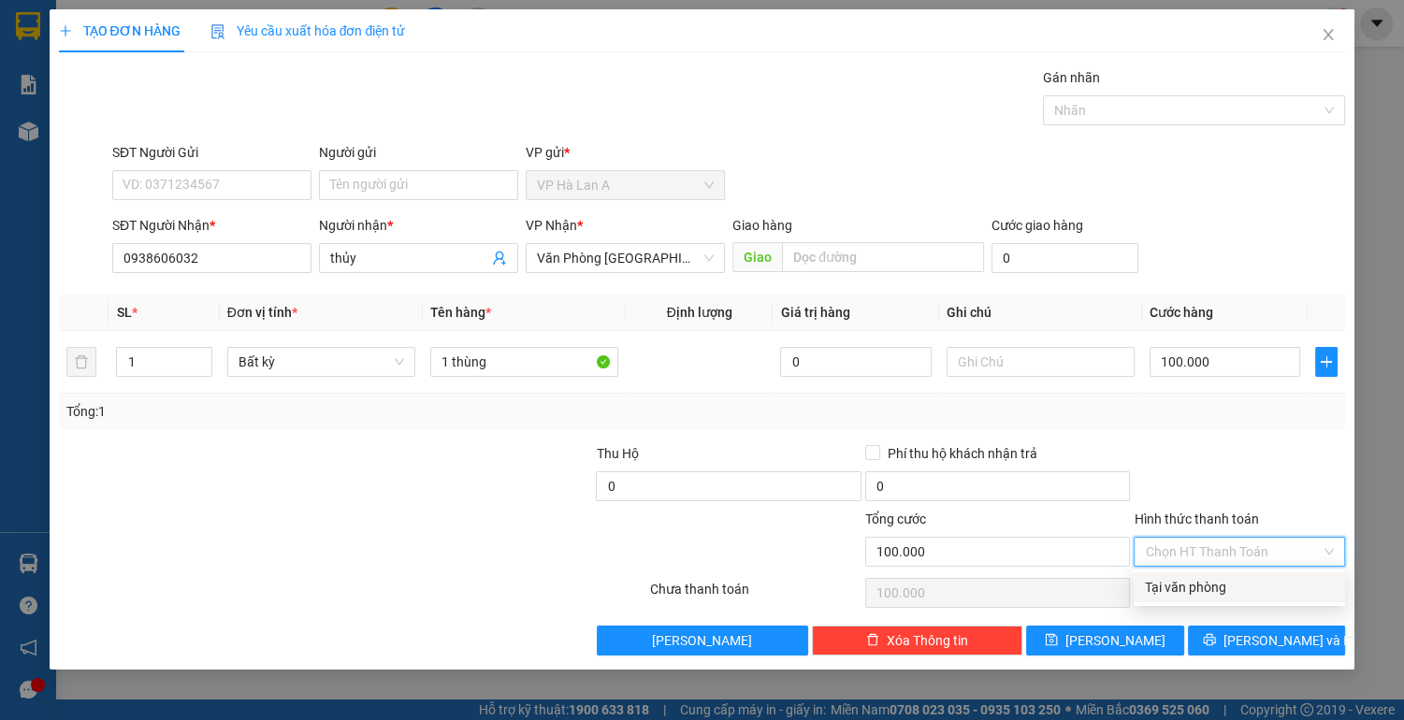
click at [1246, 587] on div "Tại văn phòng" at bounding box center [1239, 587] width 189 height 21
type input "0"
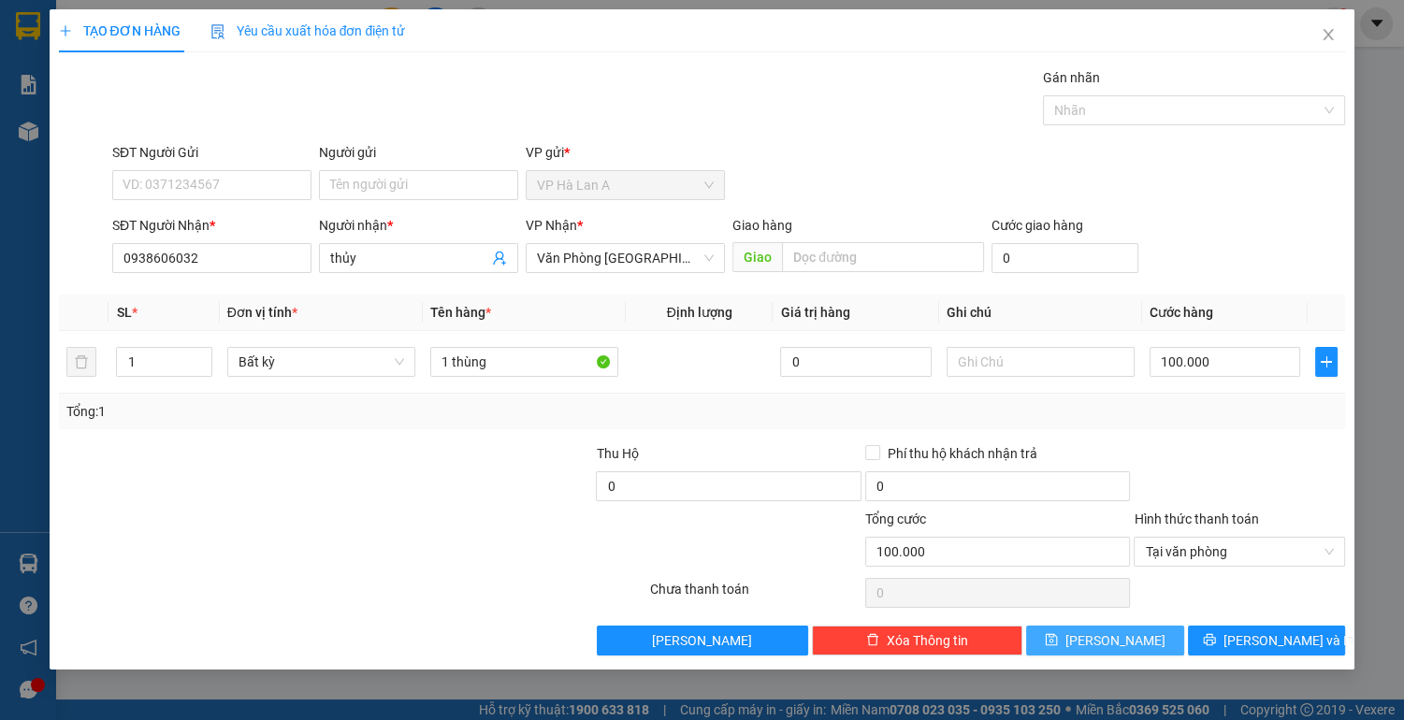
click at [1058, 639] on icon "save" at bounding box center [1051, 639] width 13 height 13
type input "0"
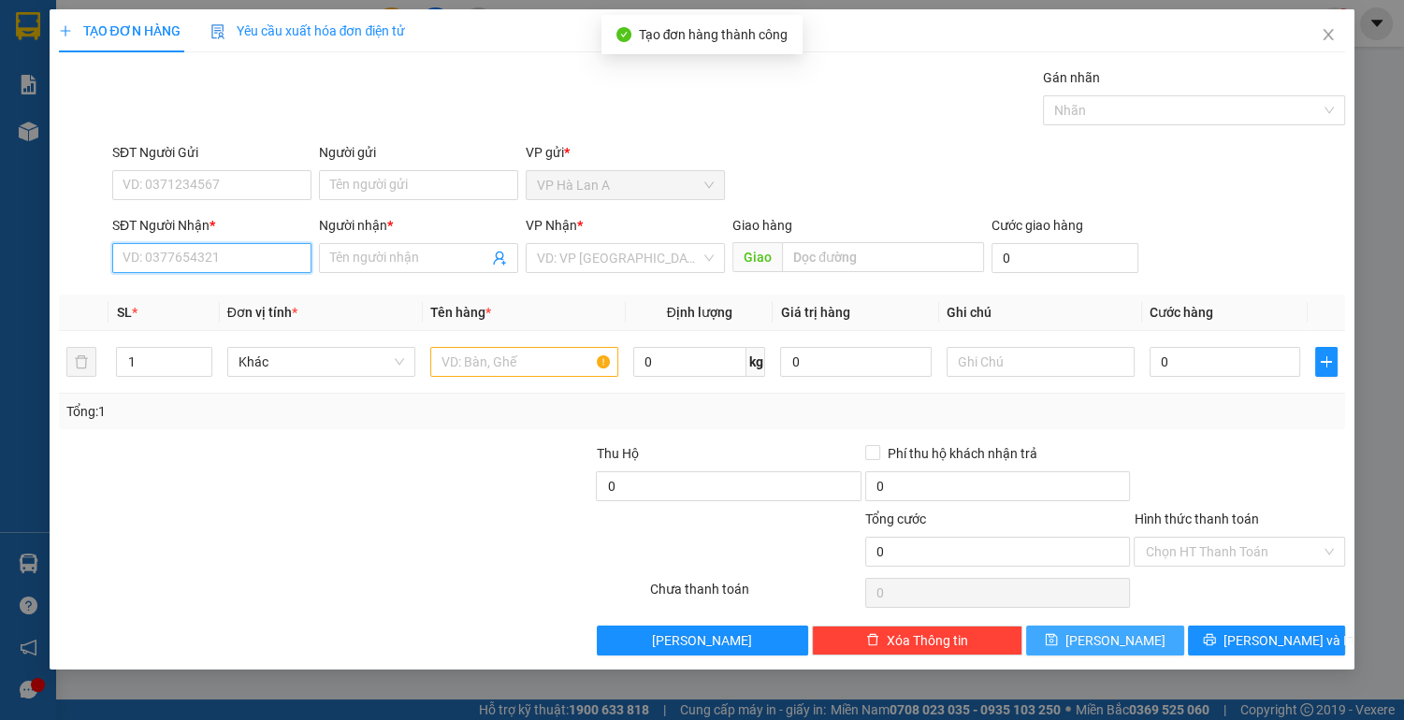
click at [245, 259] on input "SĐT Người Nhận *" at bounding box center [211, 258] width 199 height 30
click at [199, 296] on div "0785089712 - sr hiệp" at bounding box center [211, 294] width 177 height 21
type input "0785089712"
type input "sr hiệp"
type input "0785089712"
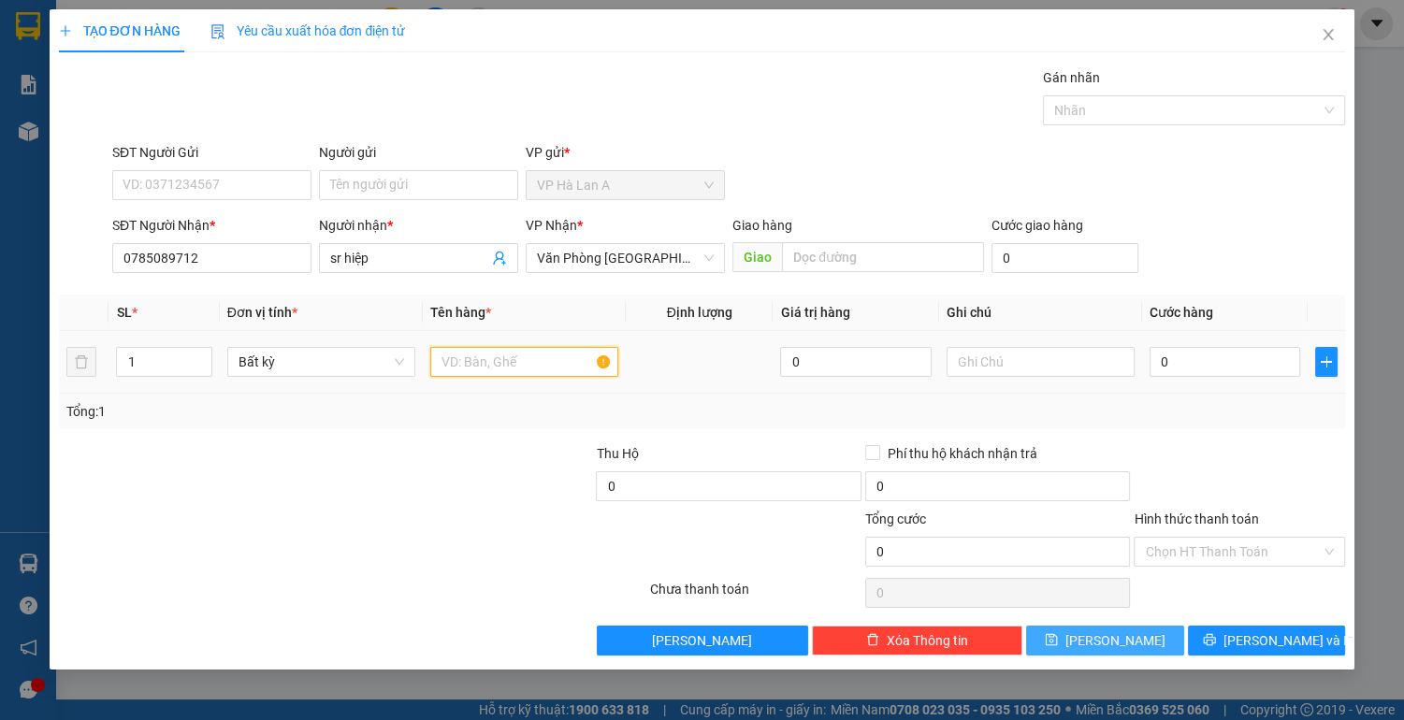
click at [489, 368] on input "text" at bounding box center [524, 362] width 188 height 30
type input "2 thùng (x+g)"
click at [1007, 364] on input "text" at bounding box center [1040, 362] width 188 height 30
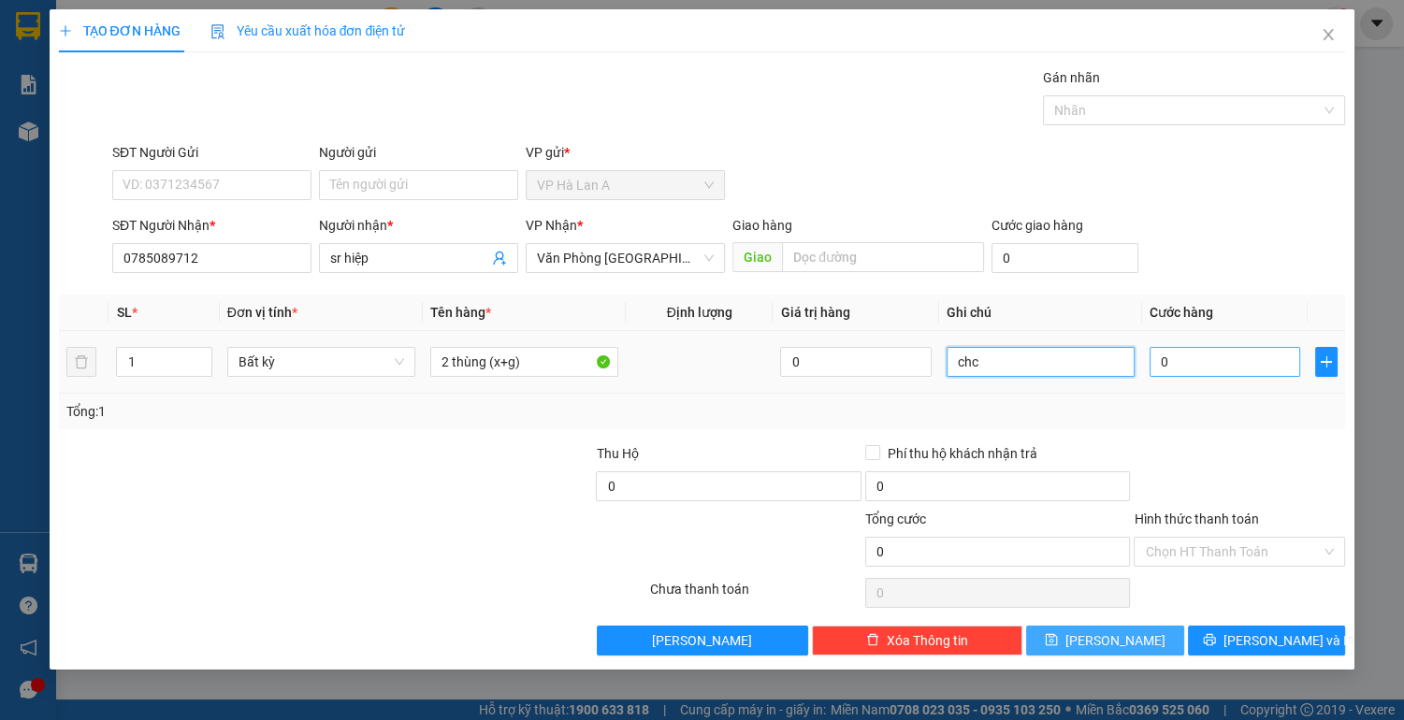
type input "chc"
click at [1198, 350] on input "0" at bounding box center [1224, 362] width 151 height 30
type input "1"
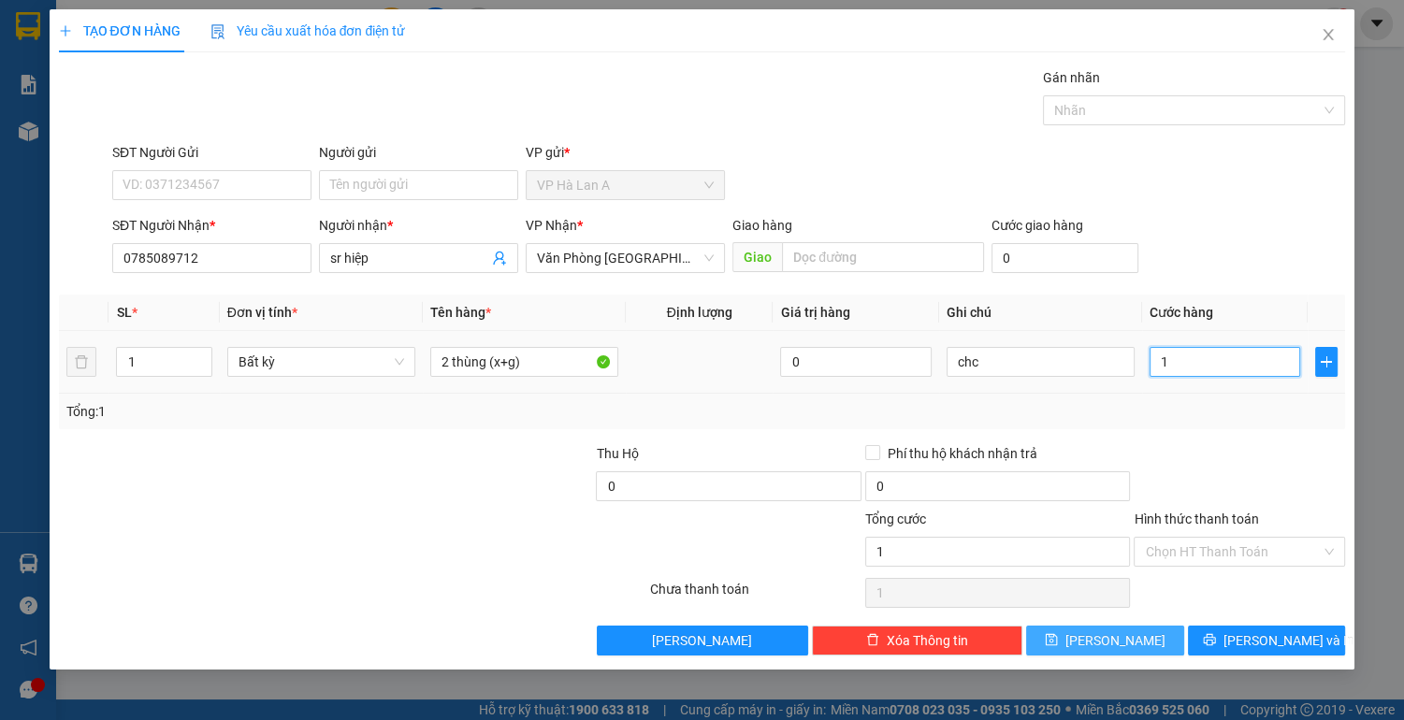
type input "10"
type input "100"
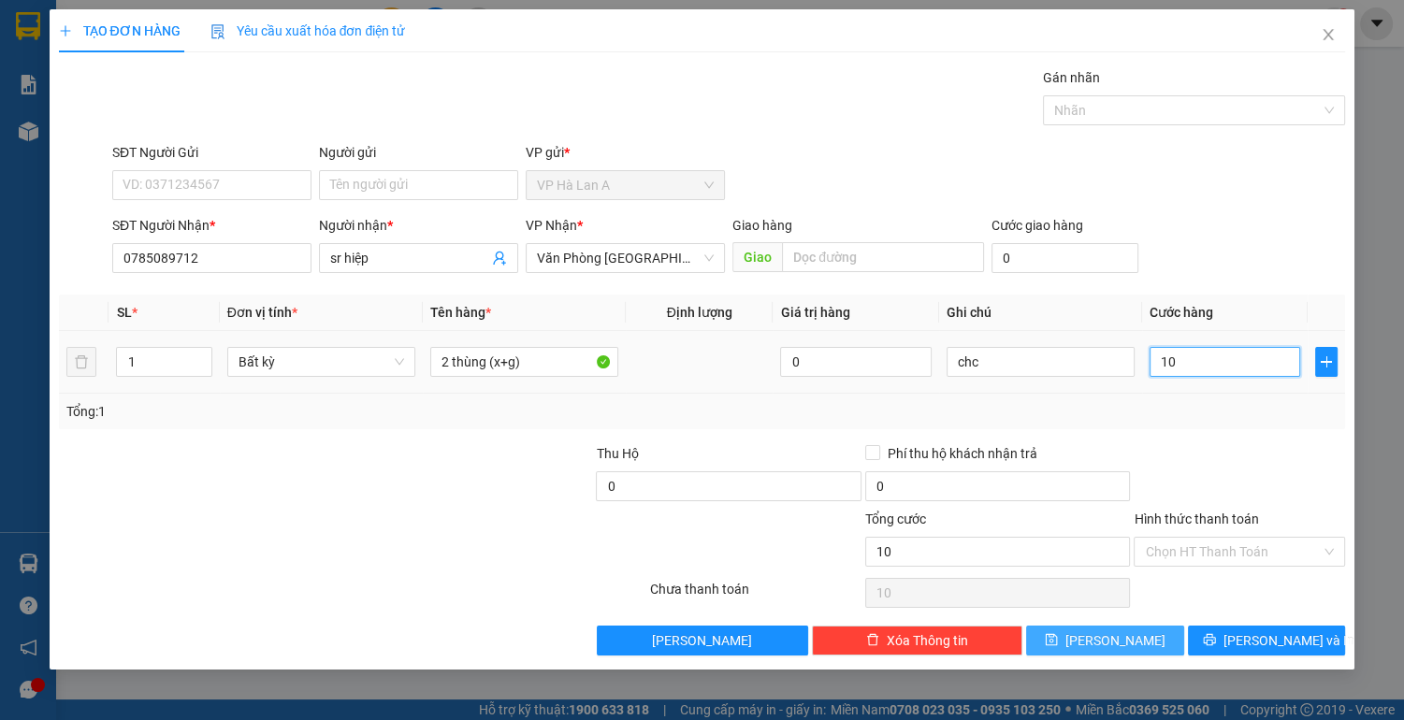
type input "100"
type input "100.000"
click at [1190, 546] on input "Hình thức thanh toán" at bounding box center [1233, 552] width 176 height 28
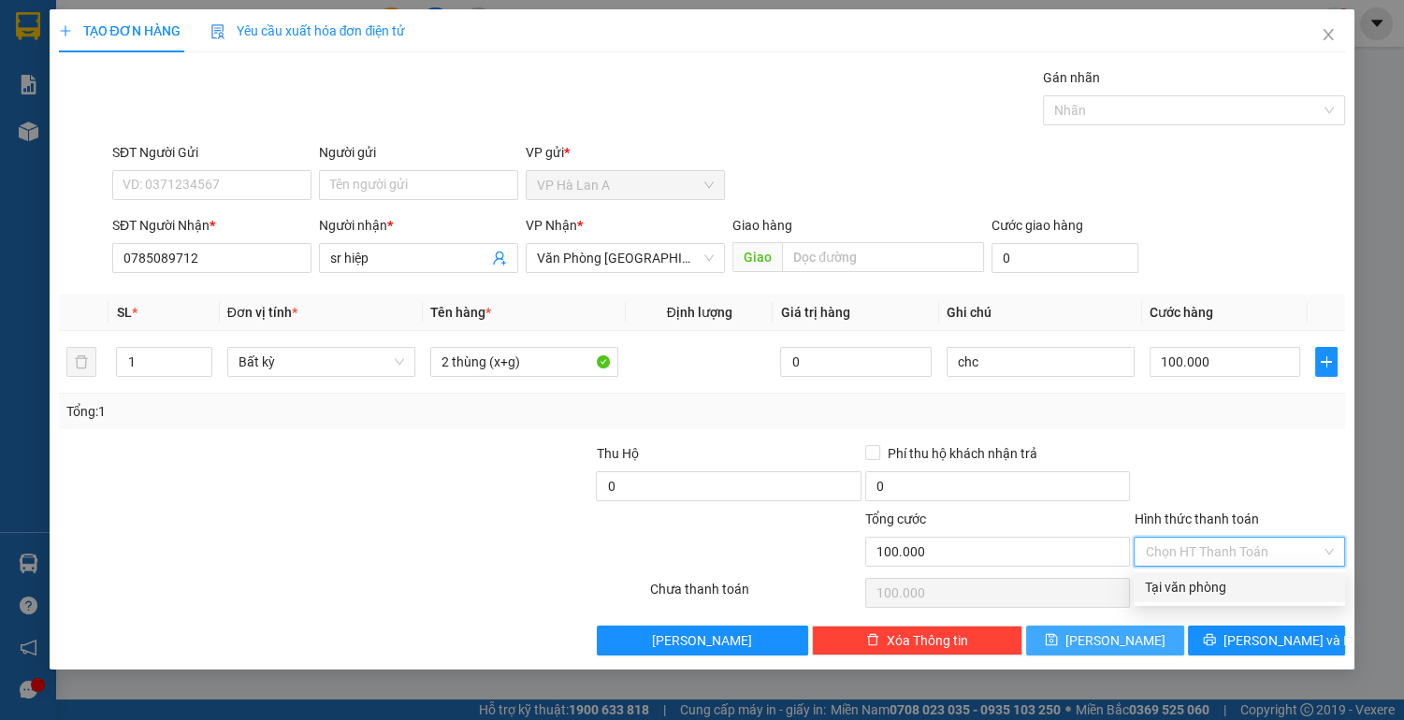
click at [1178, 584] on div "Tại văn phòng" at bounding box center [1239, 587] width 189 height 21
type input "0"
click at [1140, 653] on button "[PERSON_NAME]" at bounding box center [1104, 641] width 157 height 30
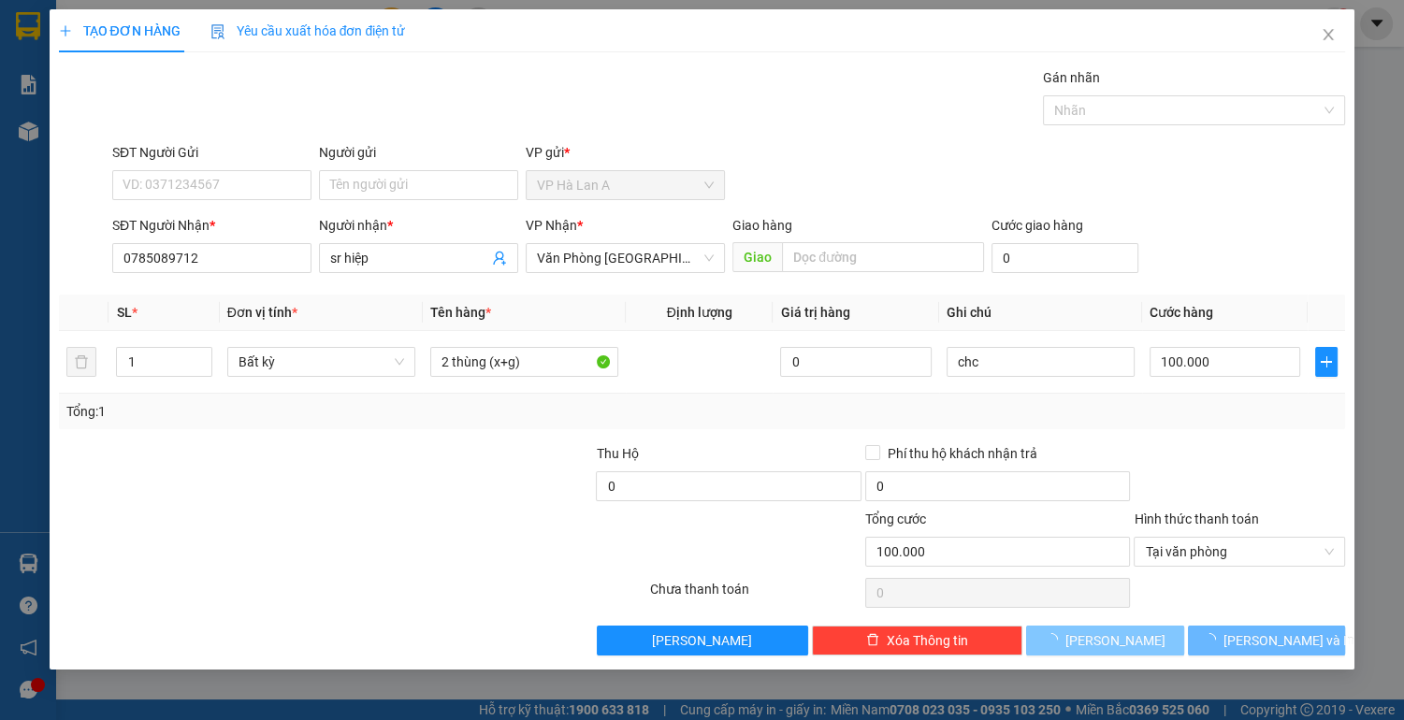
type input "0"
